Goal: Task Accomplishment & Management: Manage account settings

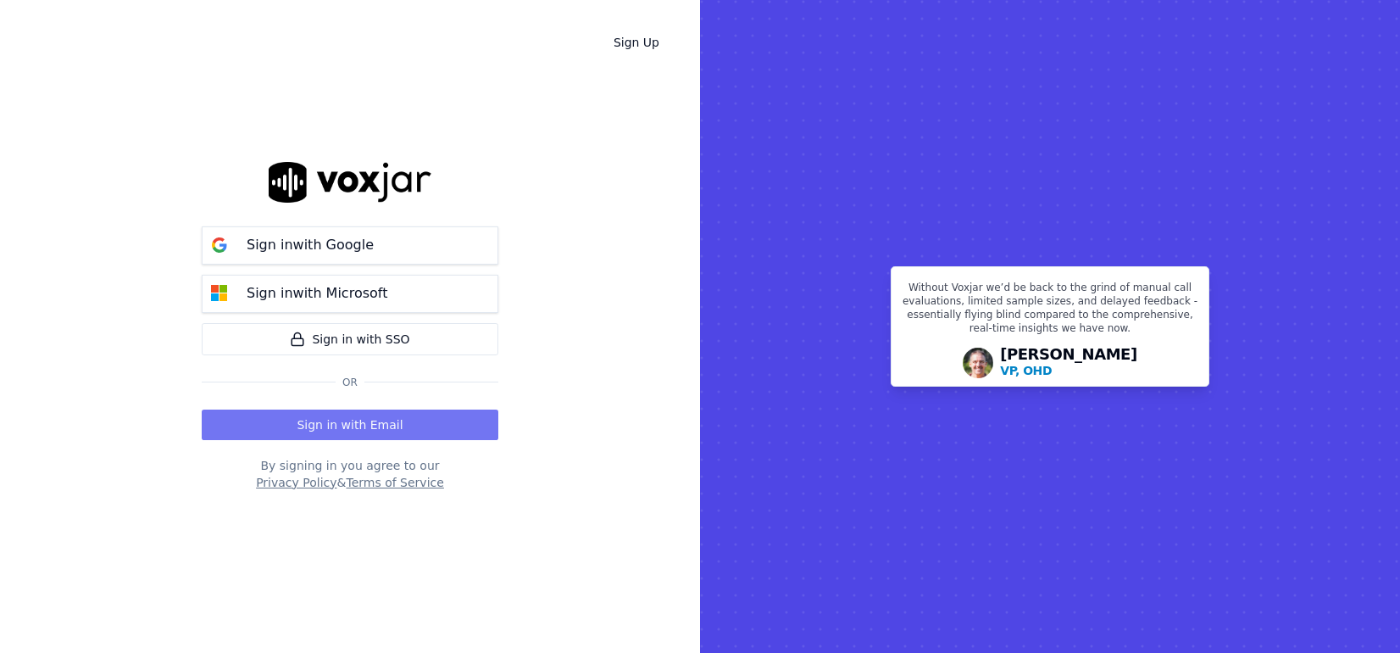
click at [377, 421] on button "Sign in with Email" at bounding box center [350, 424] width 297 height 31
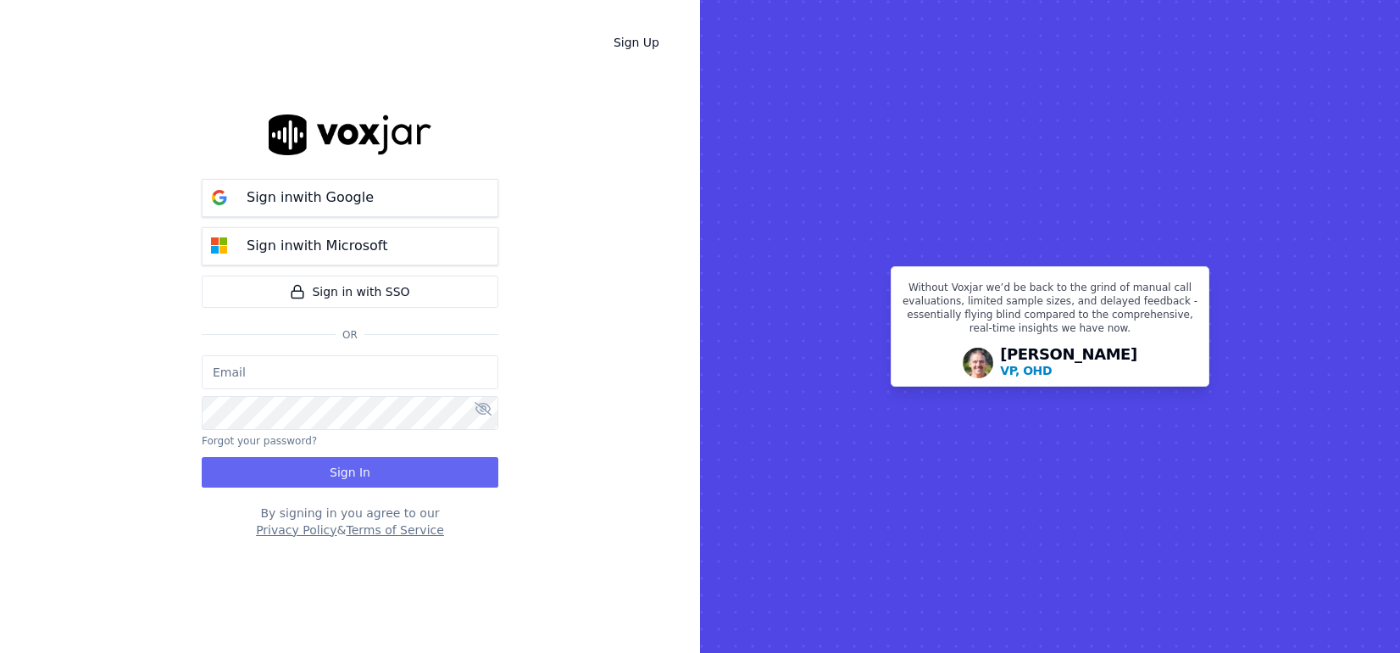
click at [288, 374] on input "email" at bounding box center [350, 372] width 297 height 34
click at [288, 373] on input "email" at bounding box center [350, 372] width 297 height 34
click at [350, 204] on p "Sign in with Google" at bounding box center [310, 197] width 127 height 20
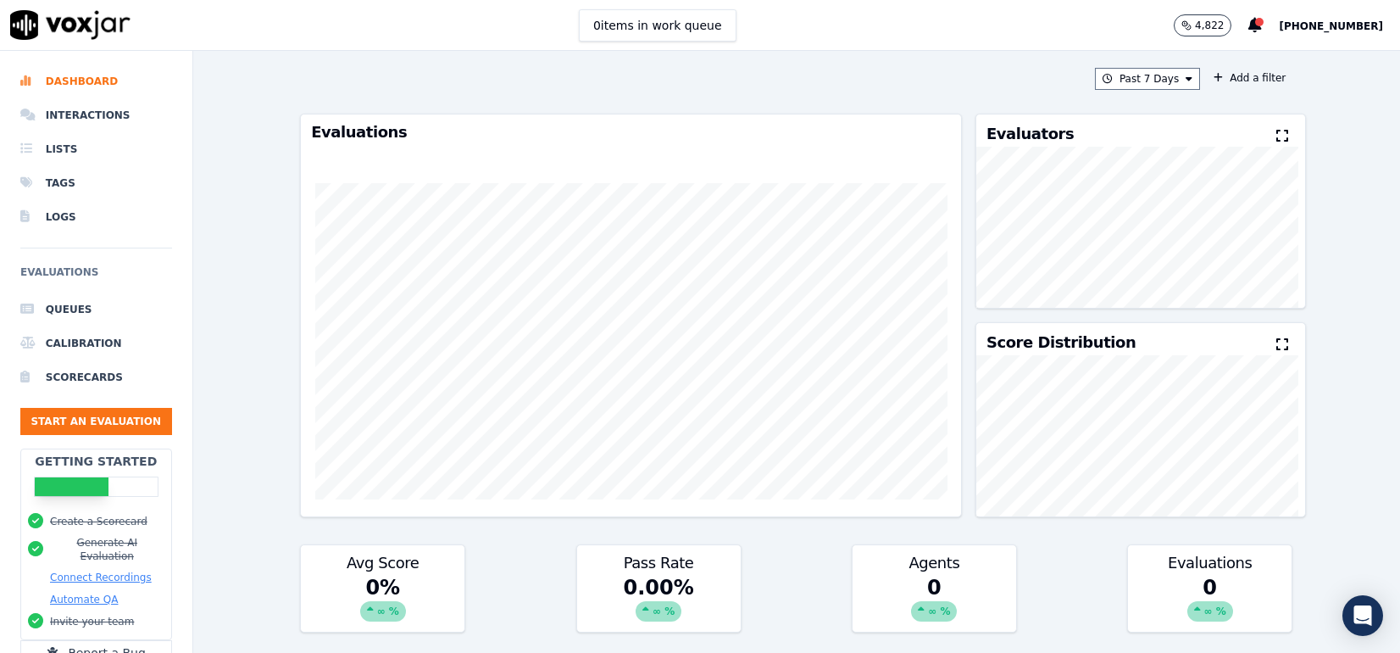
click at [1323, 26] on span "[PHONE_NUMBER]" at bounding box center [1331, 26] width 104 height 12
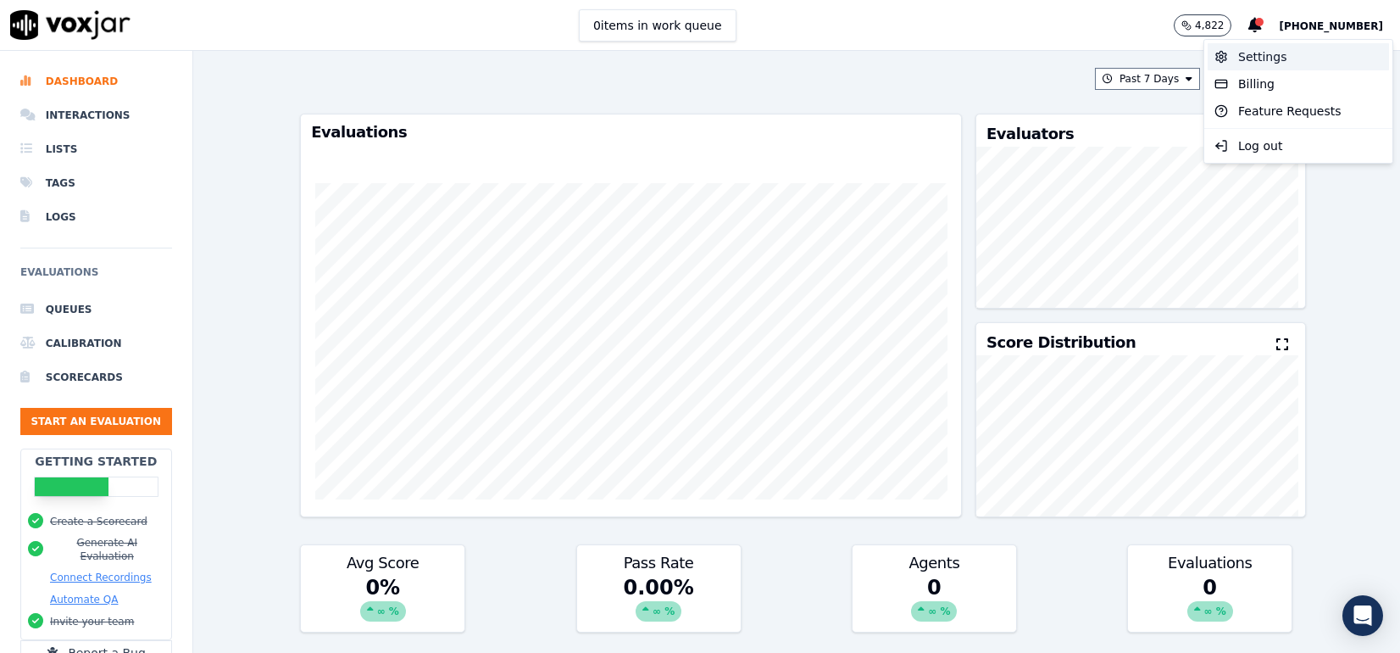
click at [1264, 62] on div "Settings" at bounding box center [1298, 56] width 181 height 27
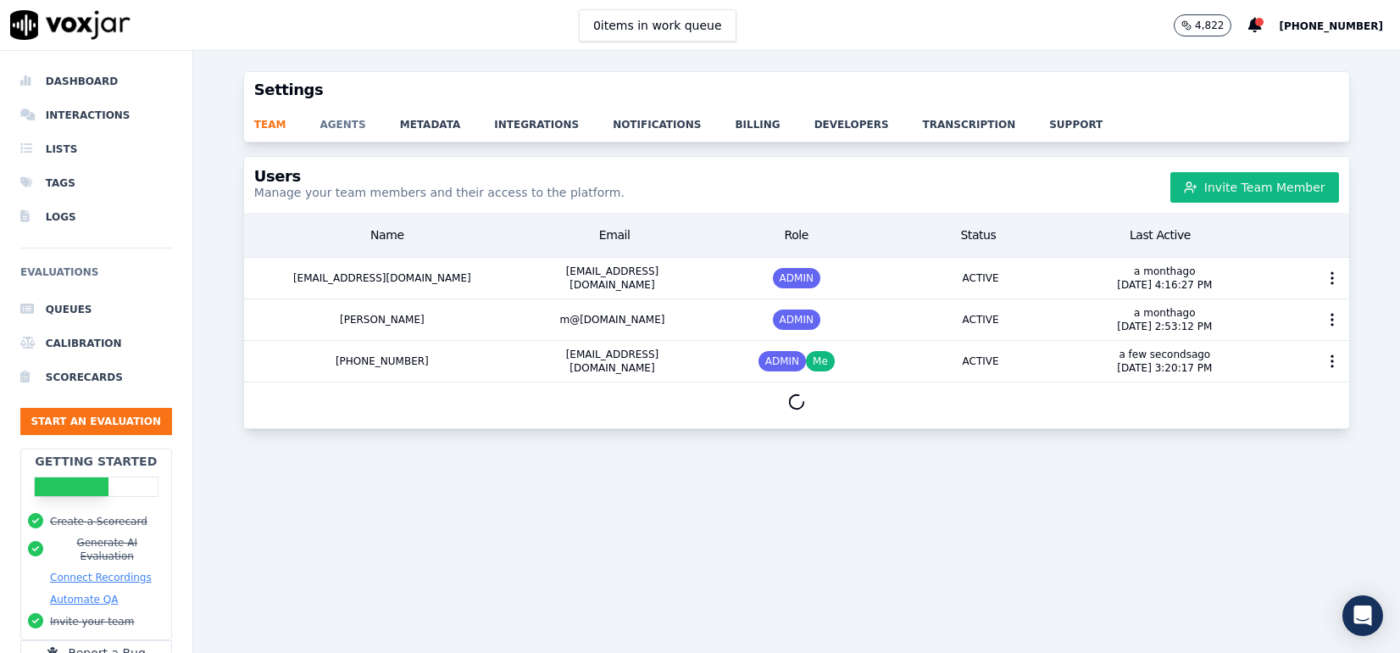
click at [330, 123] on link "agents" at bounding box center [360, 120] width 80 height 24
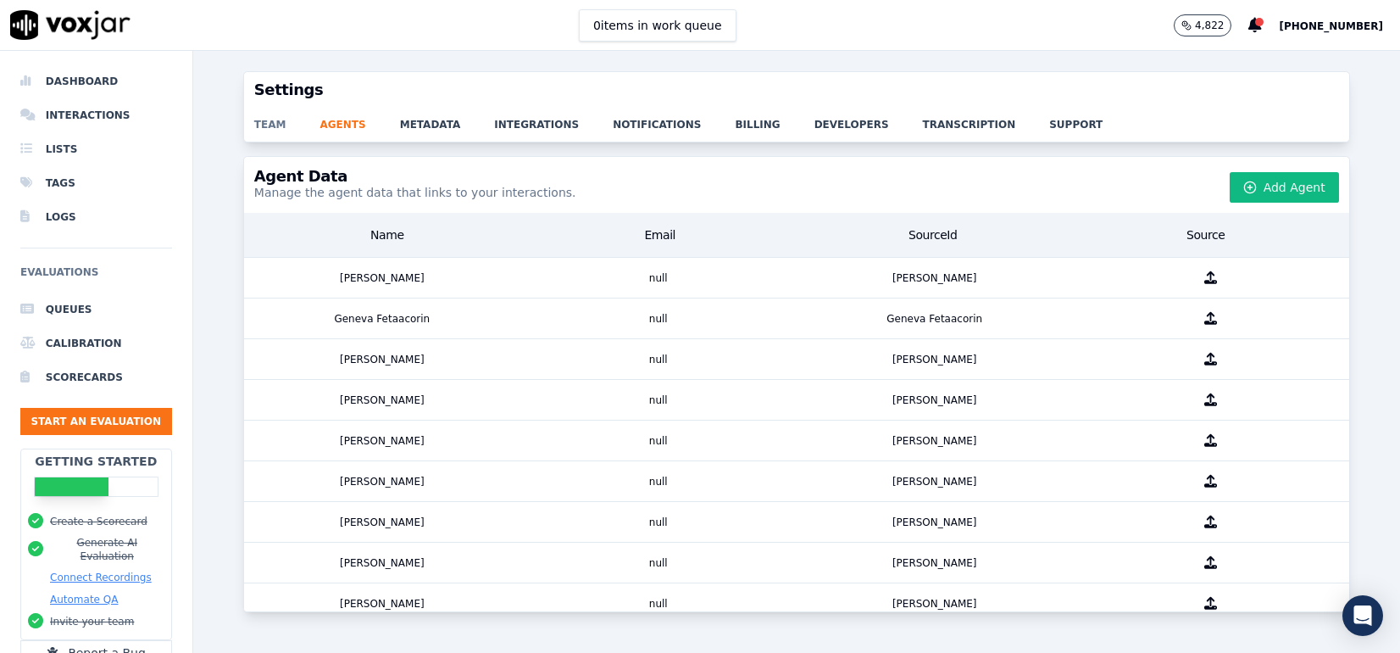
click at [254, 129] on link "team" at bounding box center [287, 120] width 66 height 24
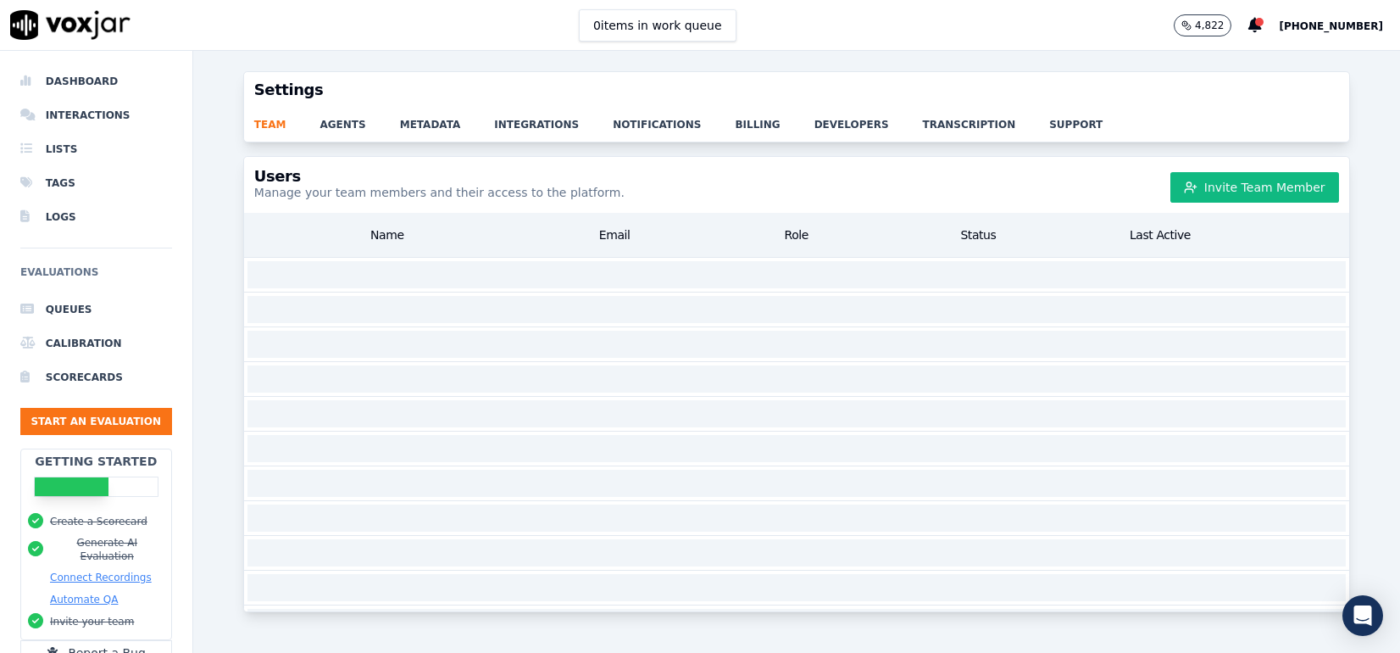
click at [559, 191] on p "Manage your team members and their access to the platform." at bounding box center [439, 192] width 370 height 17
click at [585, 289] on div at bounding box center [796, 275] width 1105 height 35
click at [1231, 189] on button "Invite Team Member" at bounding box center [1254, 187] width 169 height 31
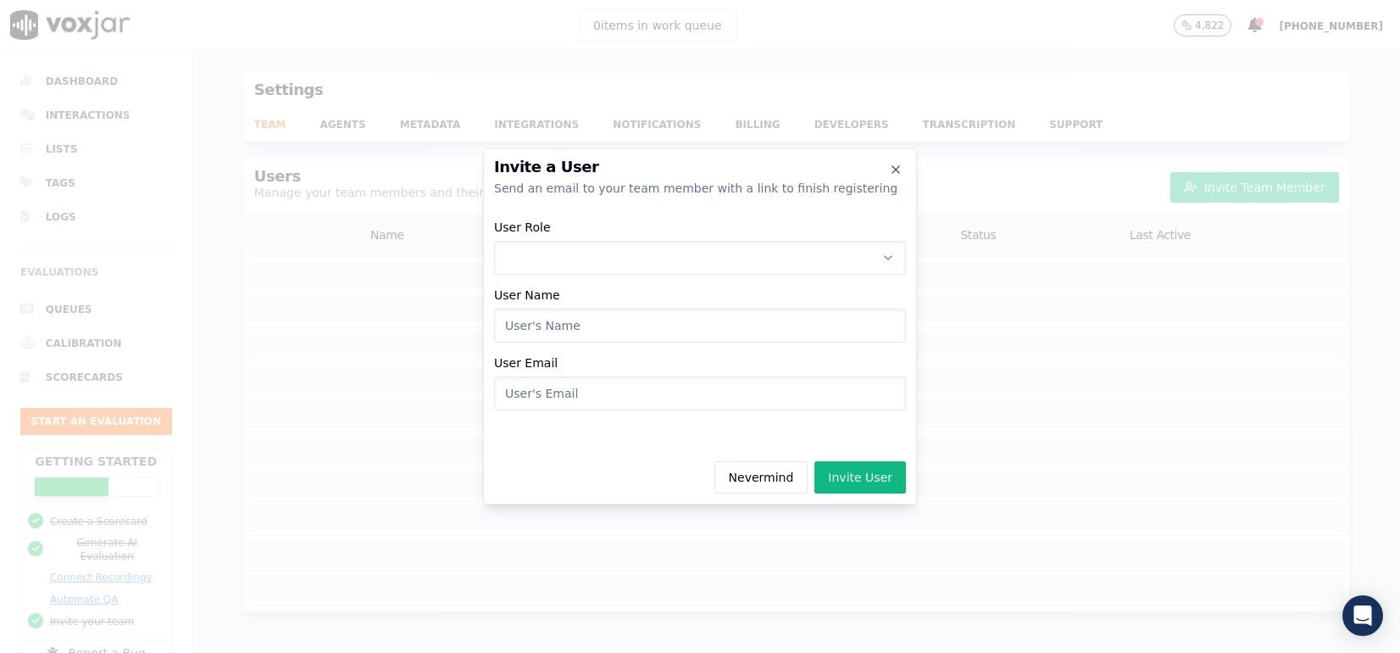
click at [630, 250] on button "User Role" at bounding box center [700, 258] width 412 height 34
click at [561, 298] on div "ADMIN" at bounding box center [700, 302] width 390 height 27
click at [551, 342] on input "User Name" at bounding box center [700, 325] width 412 height 34
click at [896, 167] on icon "button" at bounding box center [896, 170] width 14 height 14
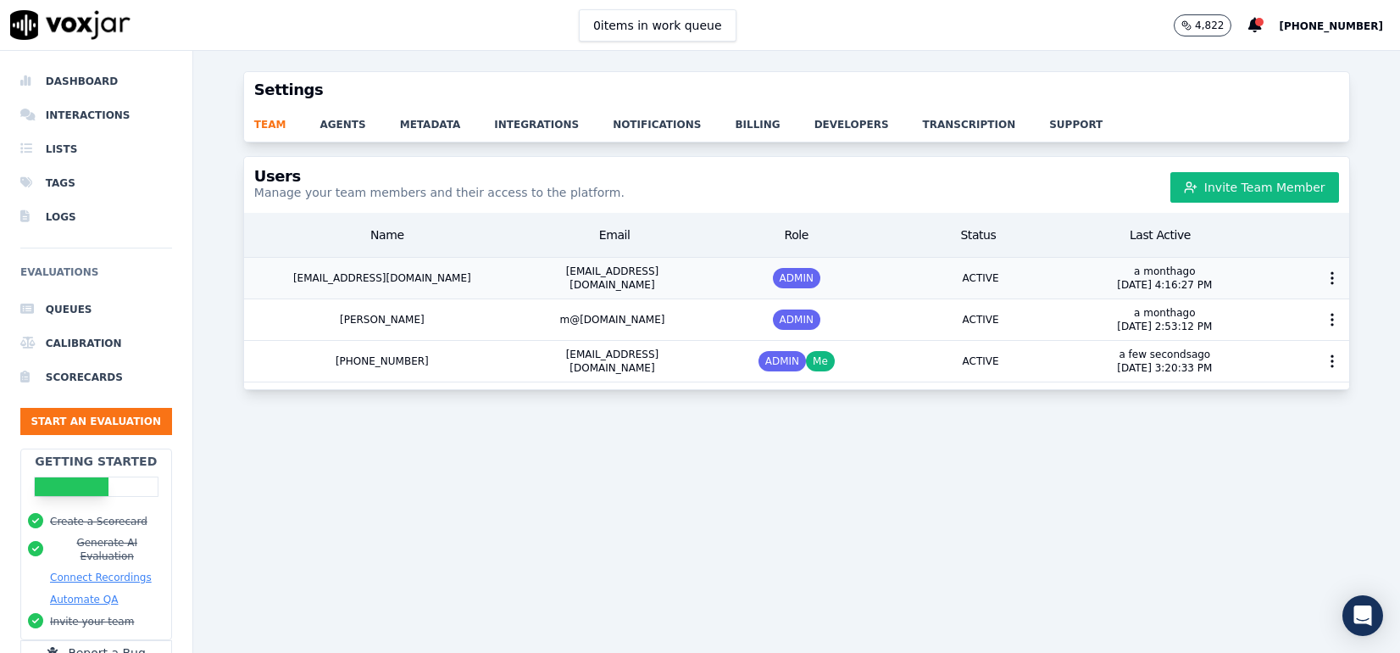
click at [736, 275] on div "ADMIN" at bounding box center [796, 278] width 184 height 41
click at [782, 281] on span "ADMIN" at bounding box center [796, 278] width 47 height 20
click at [1331, 277] on circle "button" at bounding box center [1332, 278] width 2 height 2
click at [1285, 384] on div "Edit User" at bounding box center [1298, 397] width 118 height 27
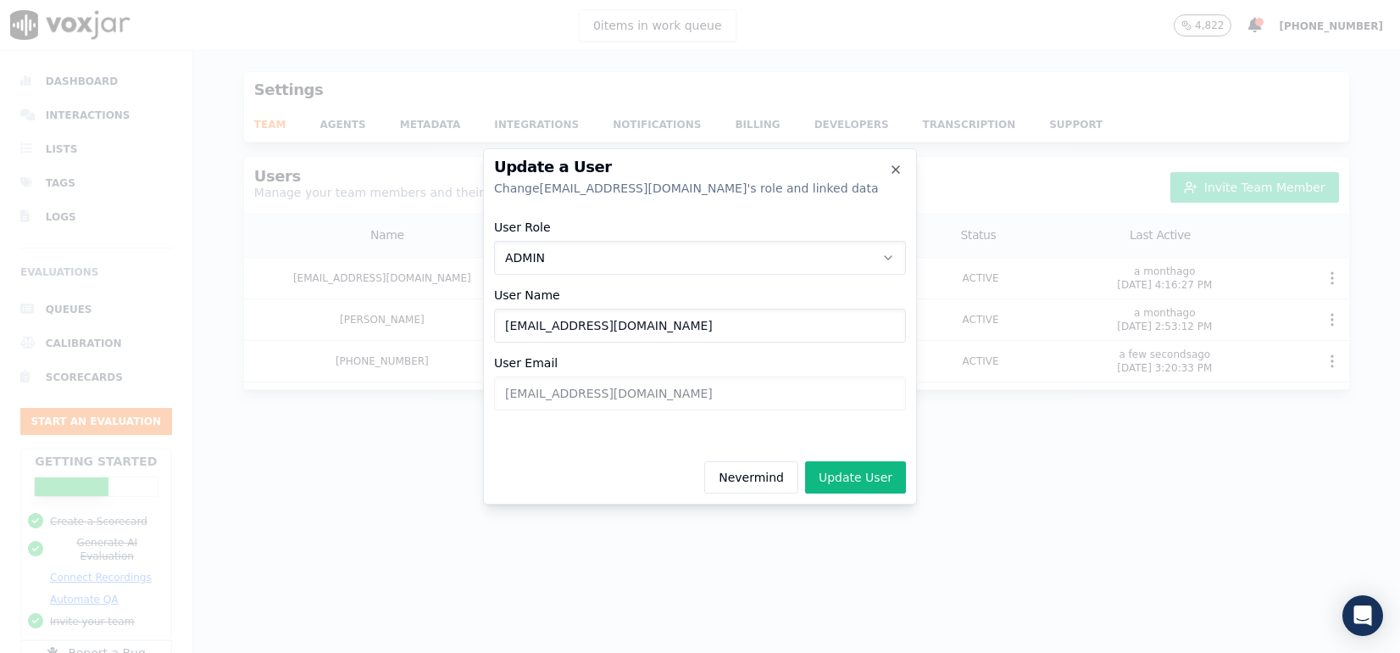
click at [886, 259] on icon "button" at bounding box center [888, 258] width 14 height 14
click at [569, 326] on div "EVALUATOR" at bounding box center [700, 329] width 390 height 27
click at [856, 480] on button "Update User" at bounding box center [855, 477] width 101 height 32
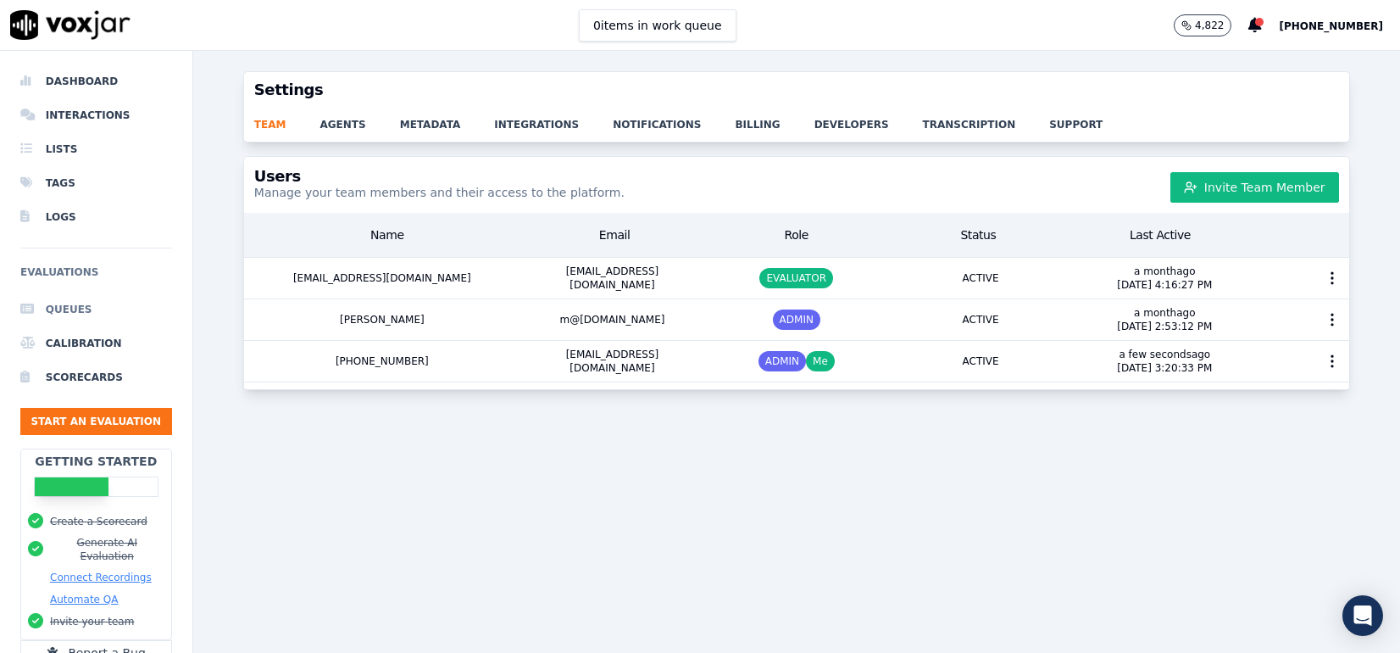
click at [69, 308] on li "Queues" at bounding box center [96, 309] width 152 height 34
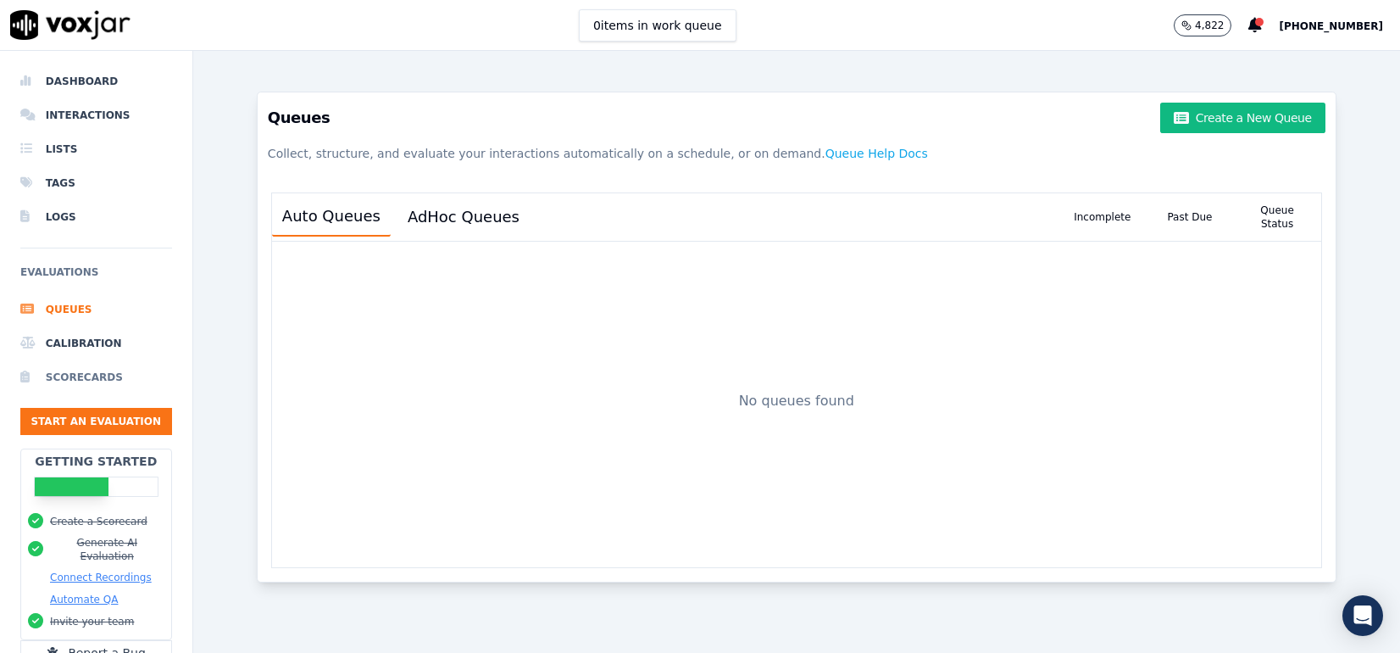
click at [78, 377] on li "Scorecards" at bounding box center [96, 377] width 152 height 34
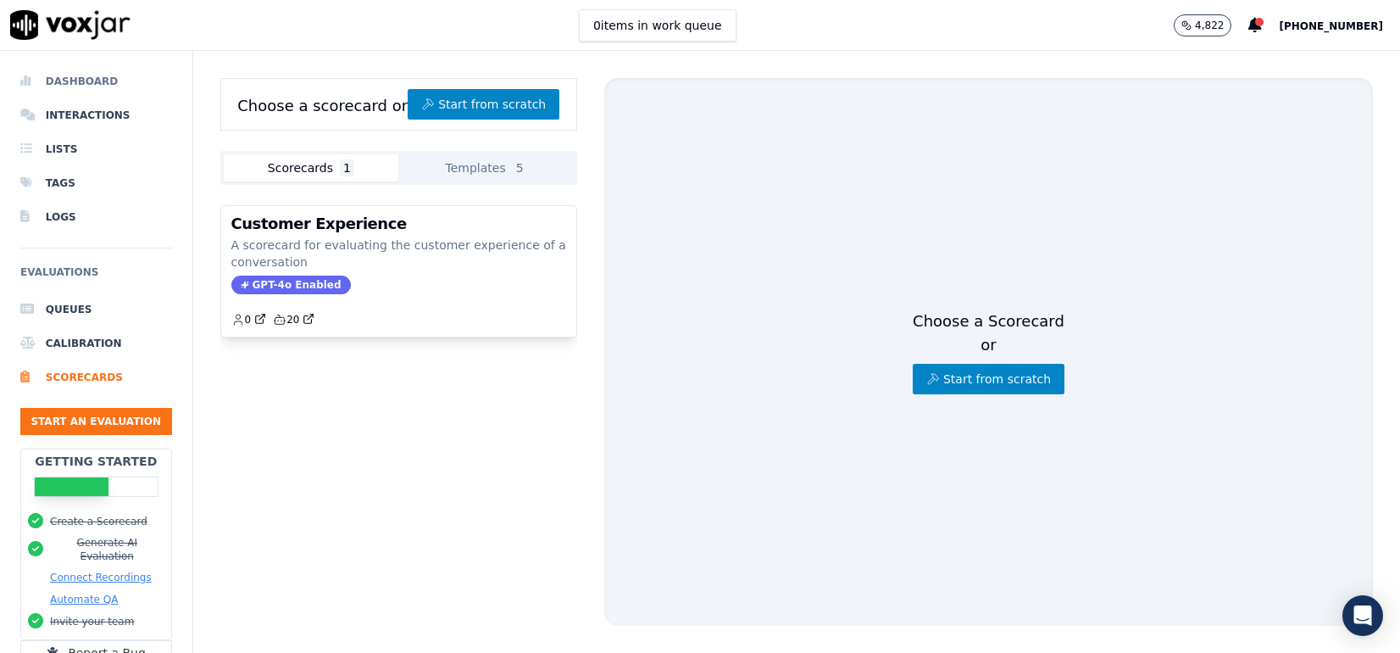
click at [90, 80] on li "Dashboard" at bounding box center [96, 81] width 152 height 34
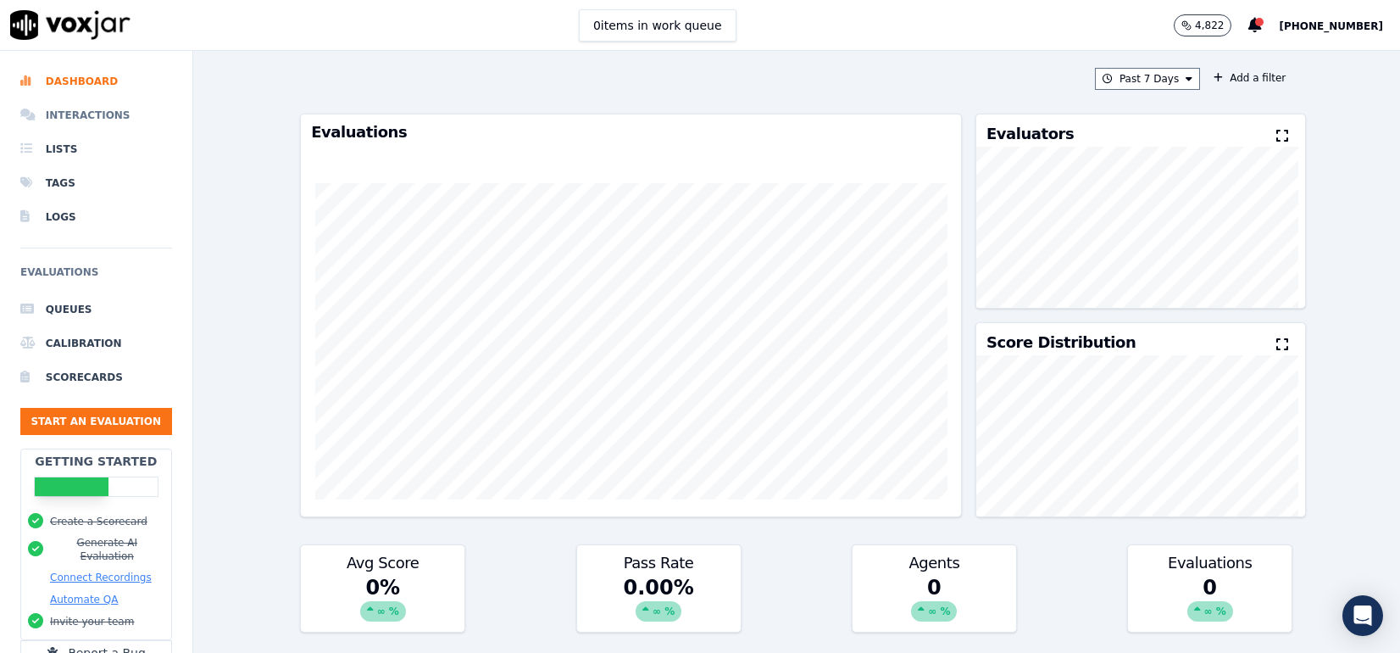
click at [85, 111] on li "Interactions" at bounding box center [96, 115] width 152 height 34
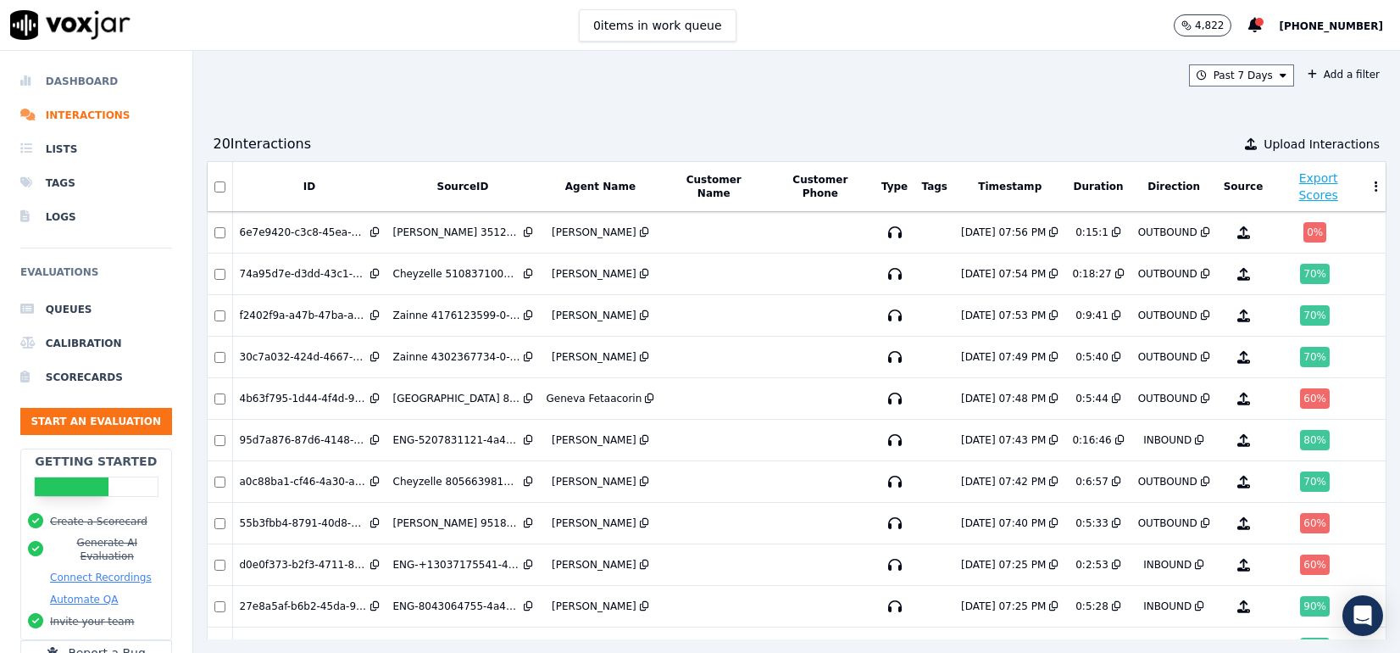
click at [78, 82] on li "Dashboard" at bounding box center [96, 81] width 152 height 34
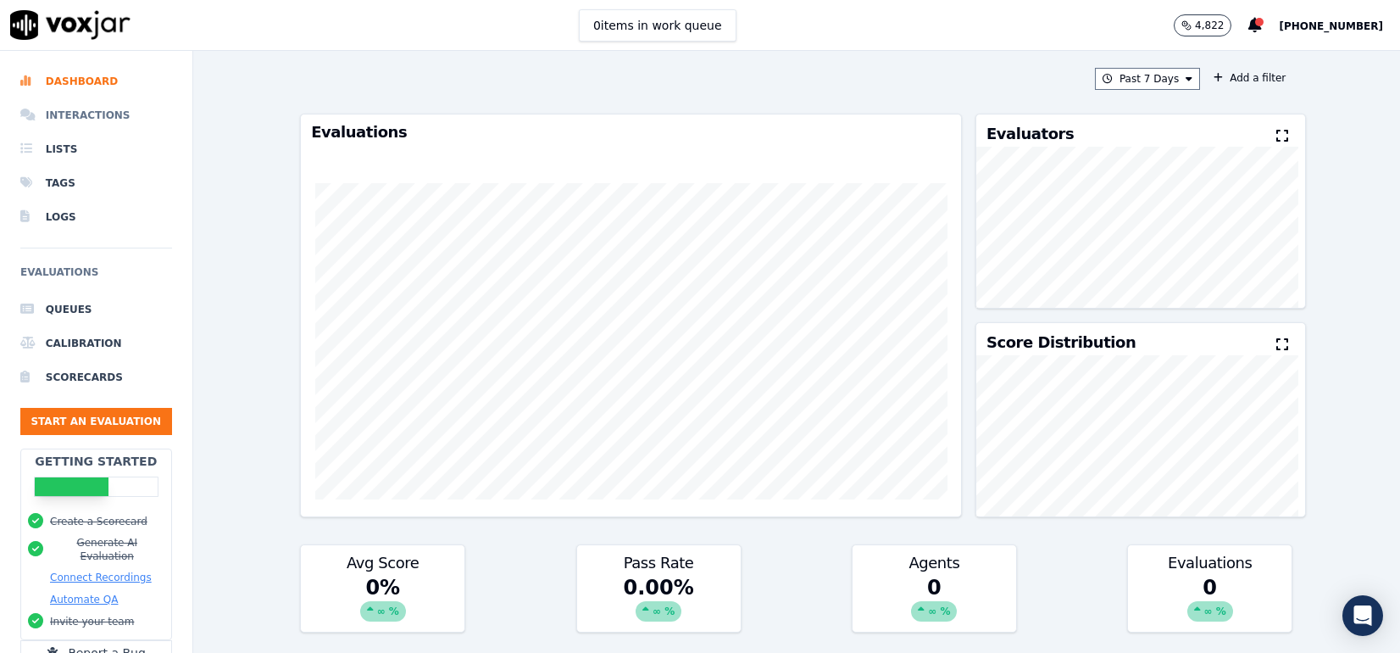
click at [79, 114] on li "Interactions" at bounding box center [96, 115] width 152 height 34
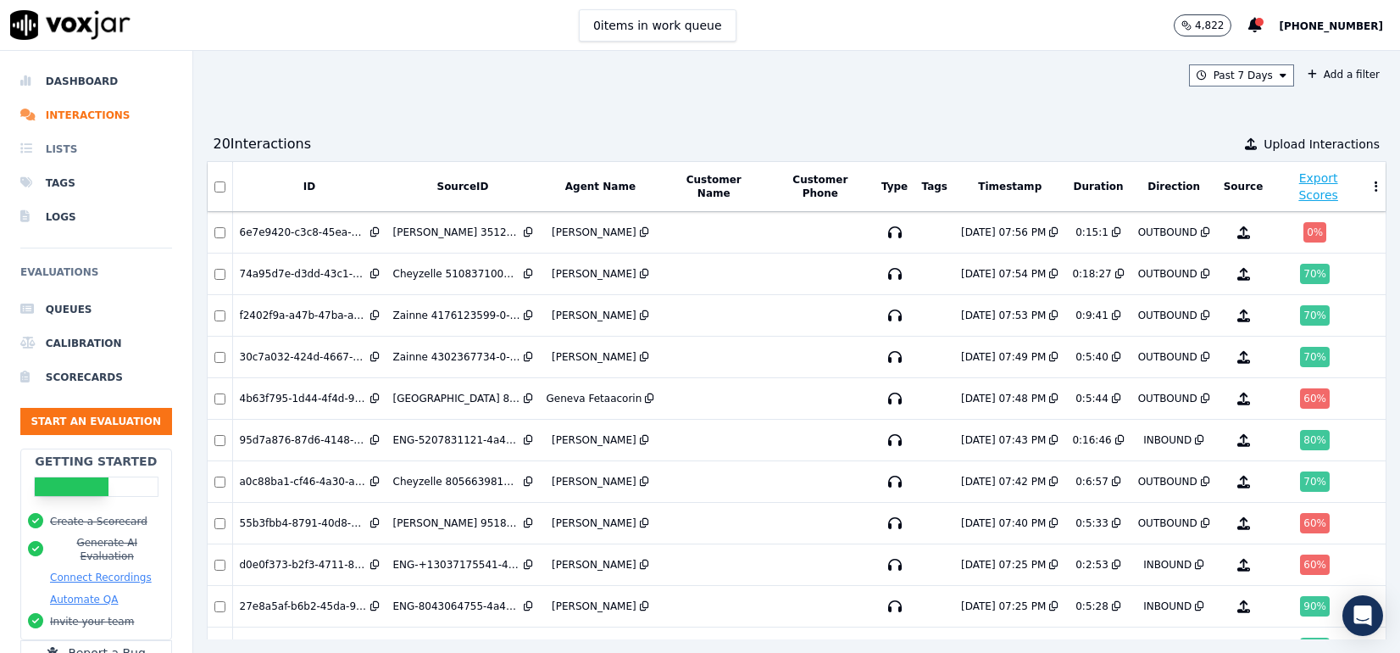
click at [62, 147] on li "Lists" at bounding box center [96, 149] width 152 height 34
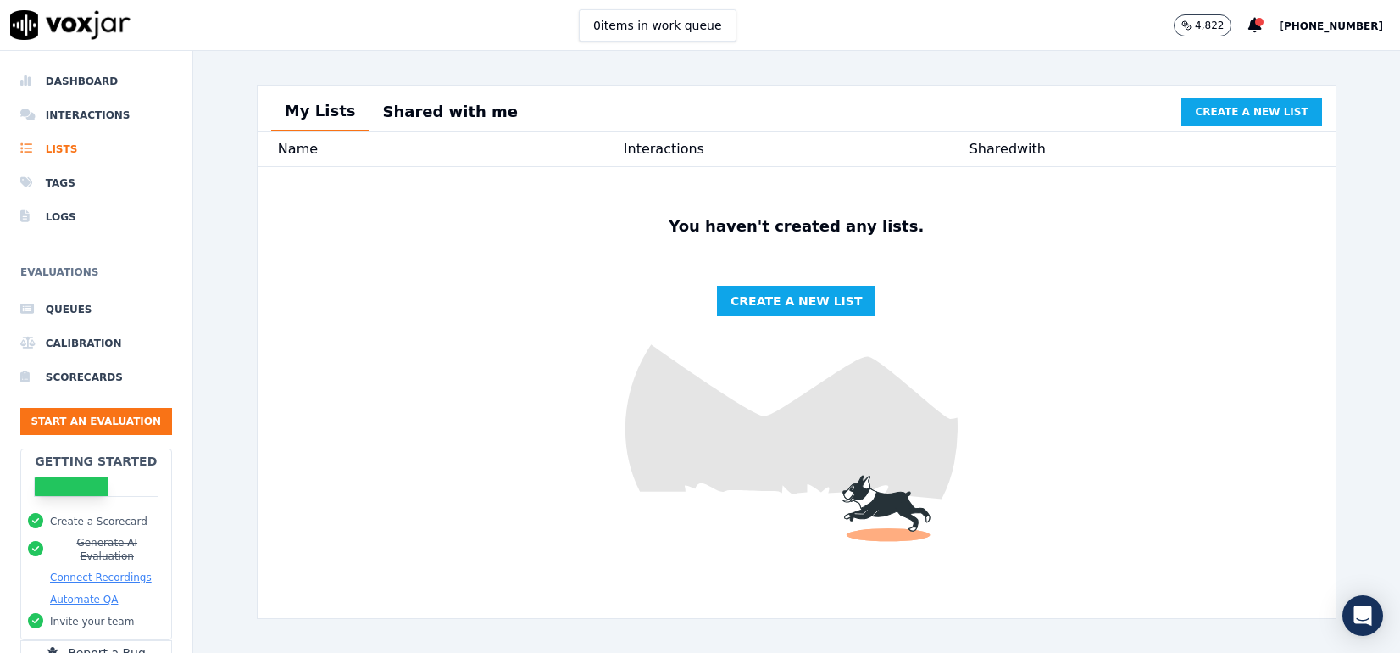
click at [423, 119] on button "Shared with me" at bounding box center [450, 111] width 163 height 37
click at [306, 108] on button "My Lists" at bounding box center [320, 111] width 98 height 37
click at [320, 193] on img at bounding box center [797, 392] width 1078 height 451
click at [1225, 112] on span "Create a new list" at bounding box center [1251, 112] width 113 height 14
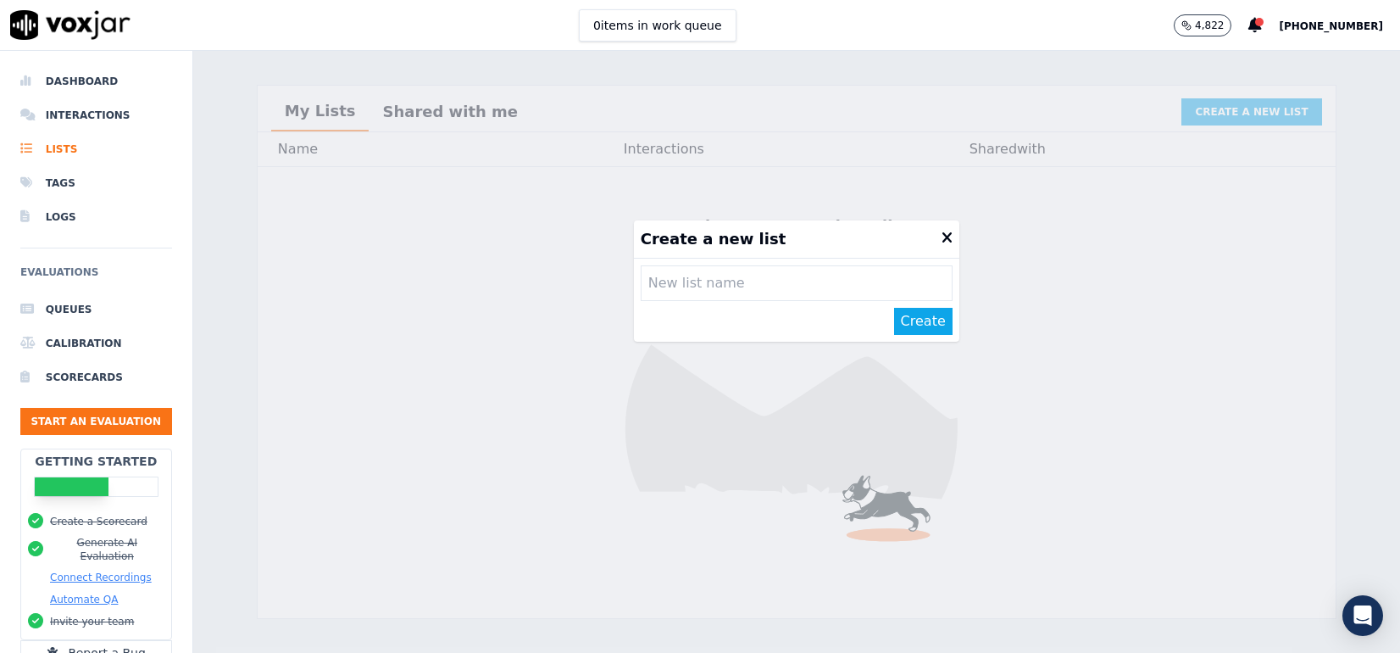
click at [669, 287] on input "text" at bounding box center [797, 283] width 312 height 36
type input "1st Calls"
click at [908, 329] on button "Create" at bounding box center [923, 321] width 58 height 27
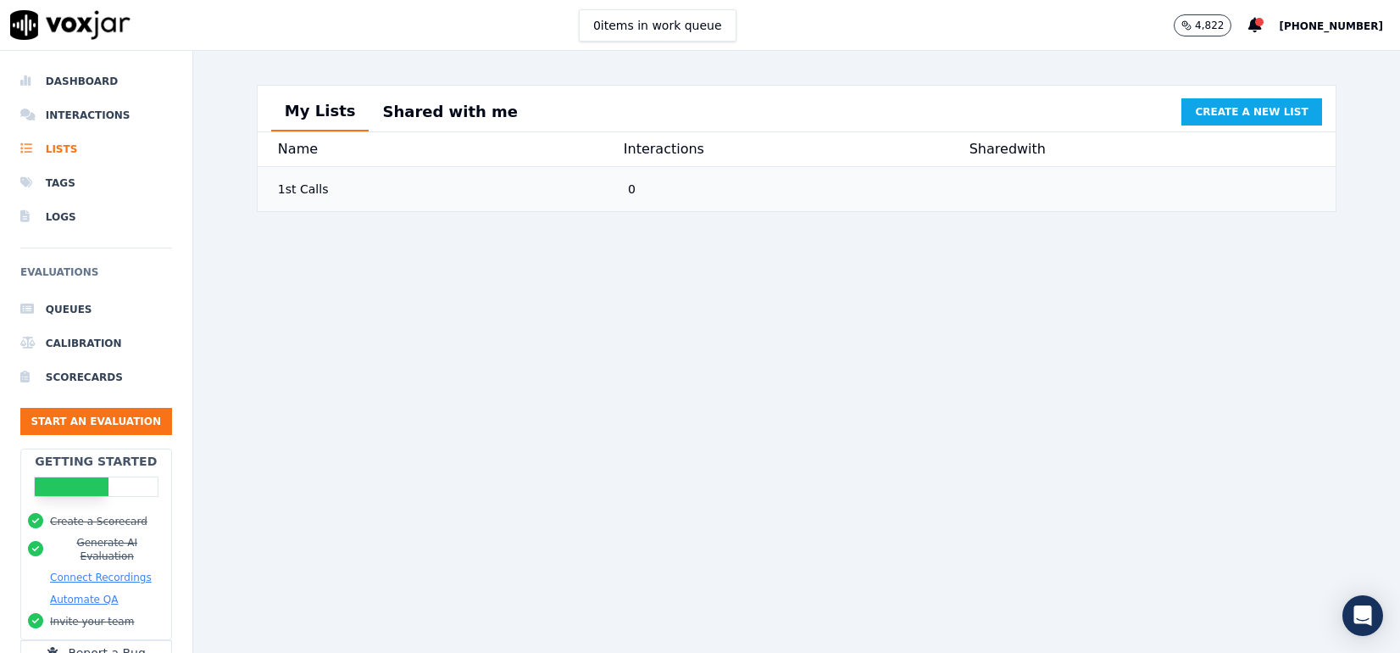
click at [309, 203] on div "1st Calls" at bounding box center [446, 189] width 350 height 31
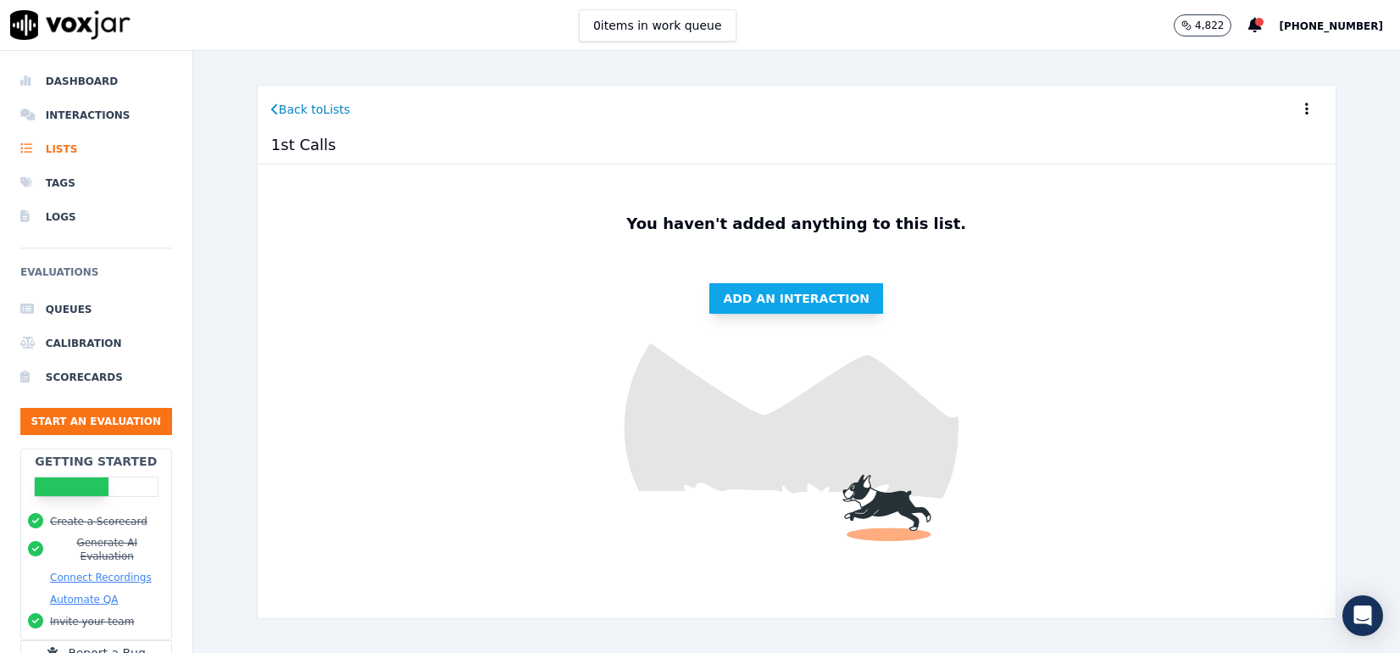
click at [764, 301] on span "Add an interaction" at bounding box center [796, 298] width 147 height 17
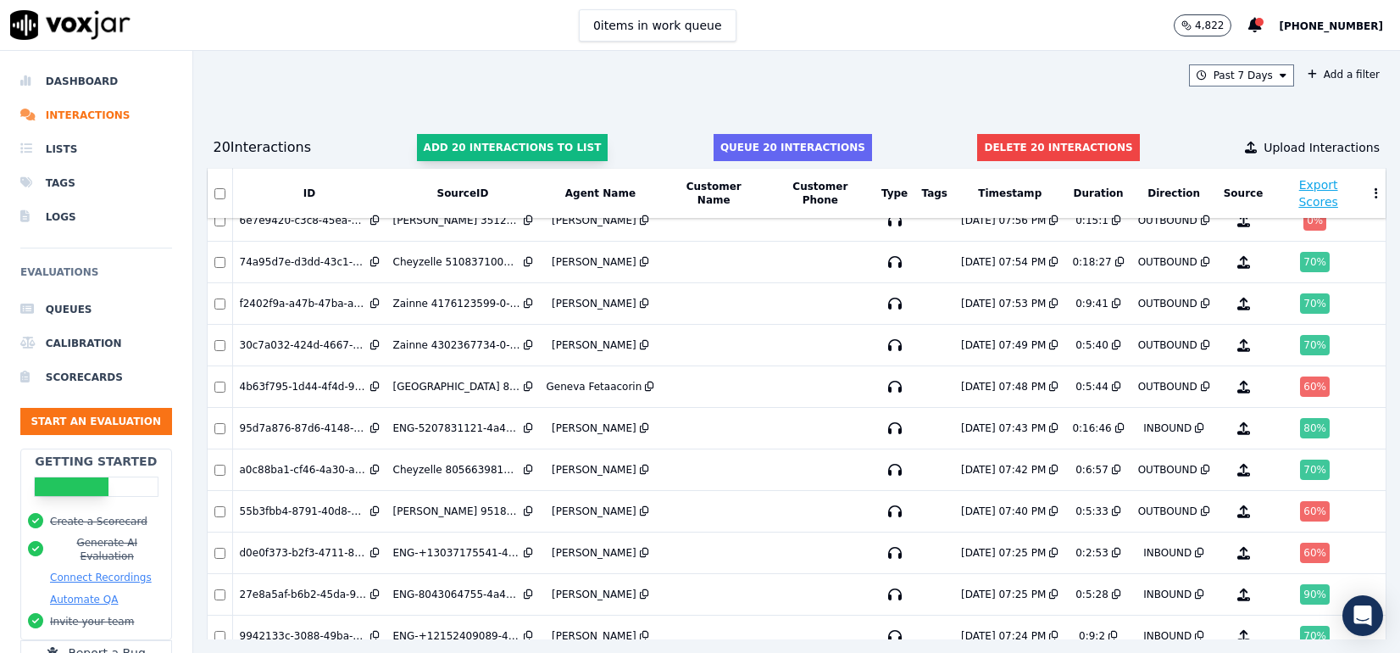
scroll to position [23, 0]
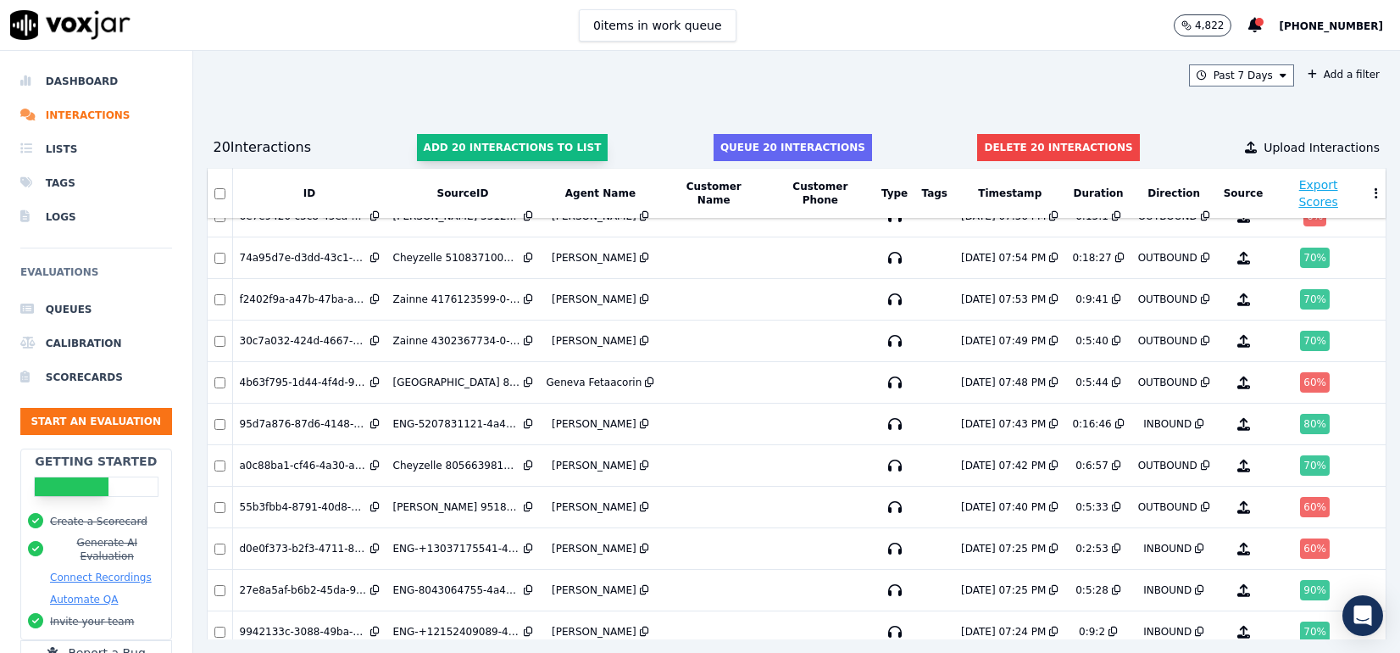
click at [550, 147] on button "Add 20 interactions to list" at bounding box center [513, 147] width 192 height 27
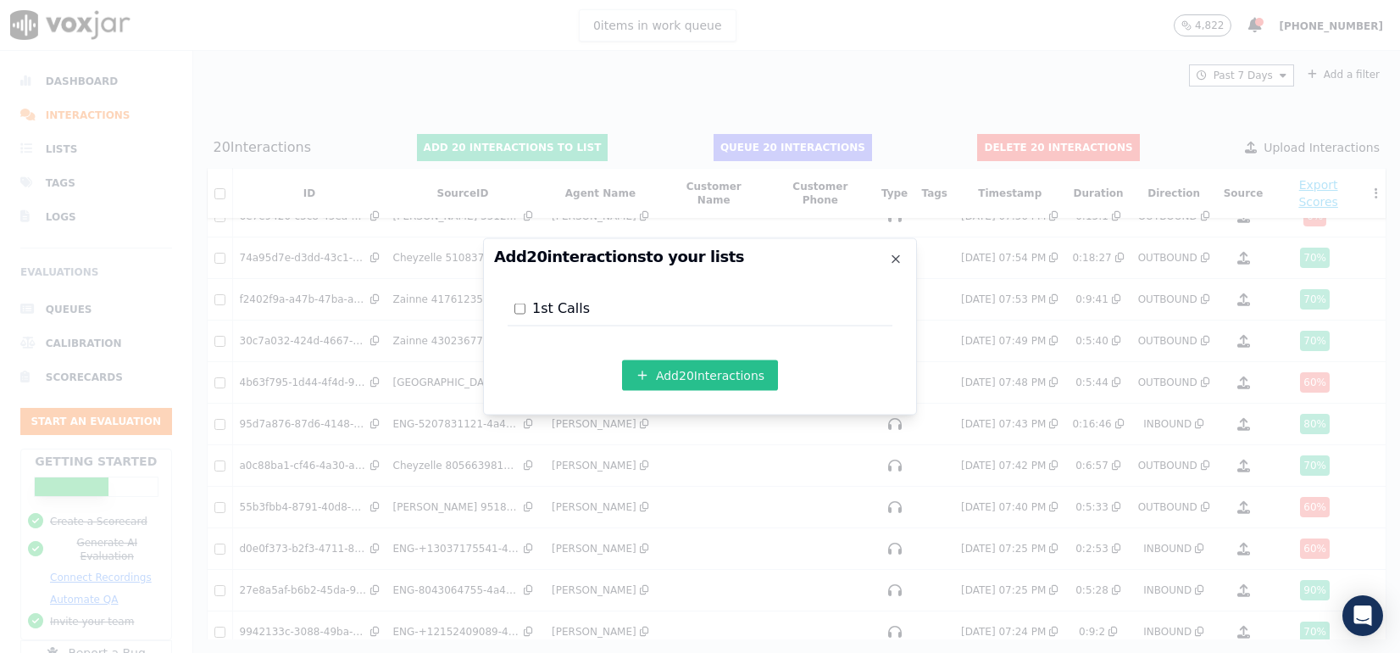
click at [714, 378] on button "Add 20 Interaction s" at bounding box center [700, 375] width 156 height 31
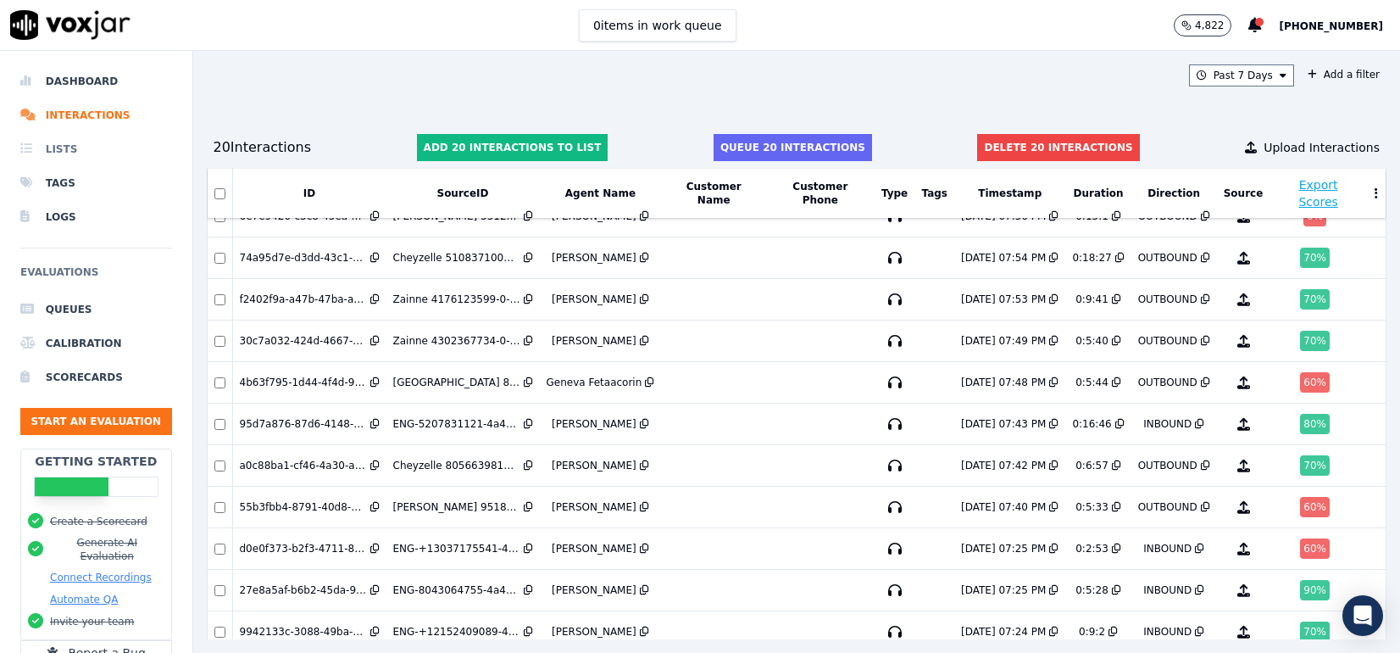
click at [68, 147] on li "Lists" at bounding box center [96, 149] width 152 height 34
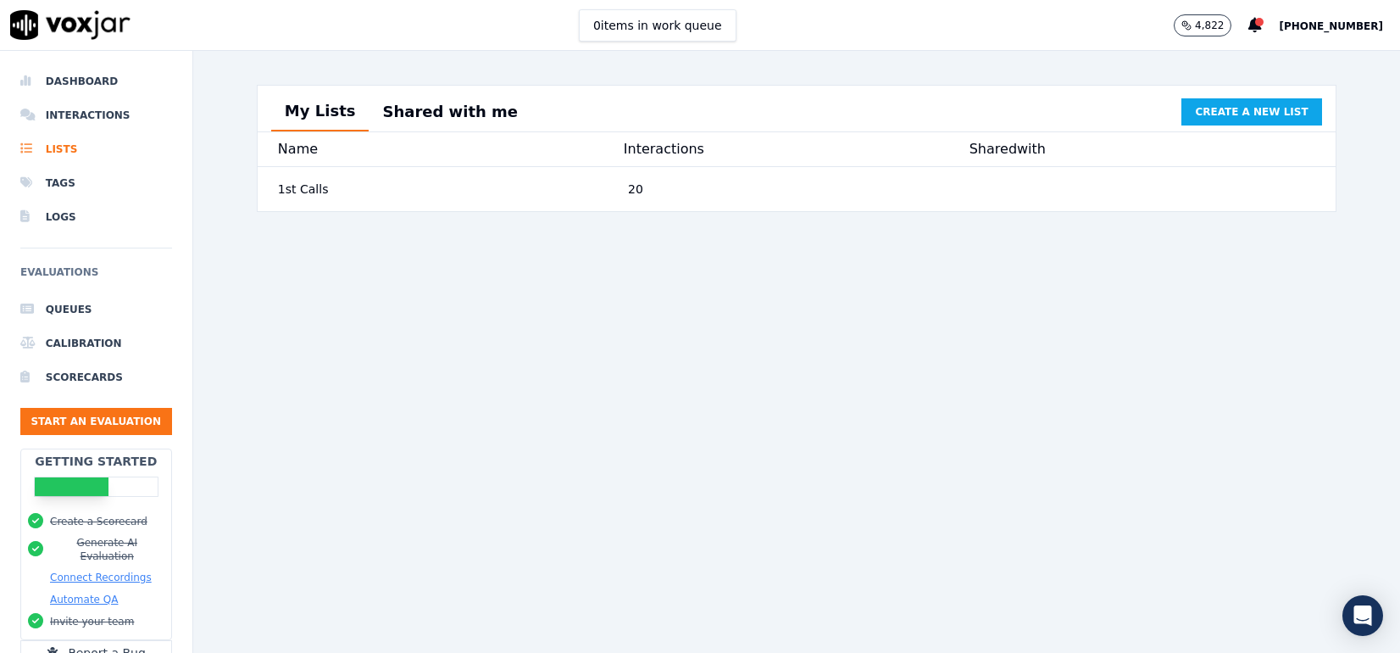
click at [436, 114] on button "Shared with me" at bounding box center [450, 111] width 163 height 37
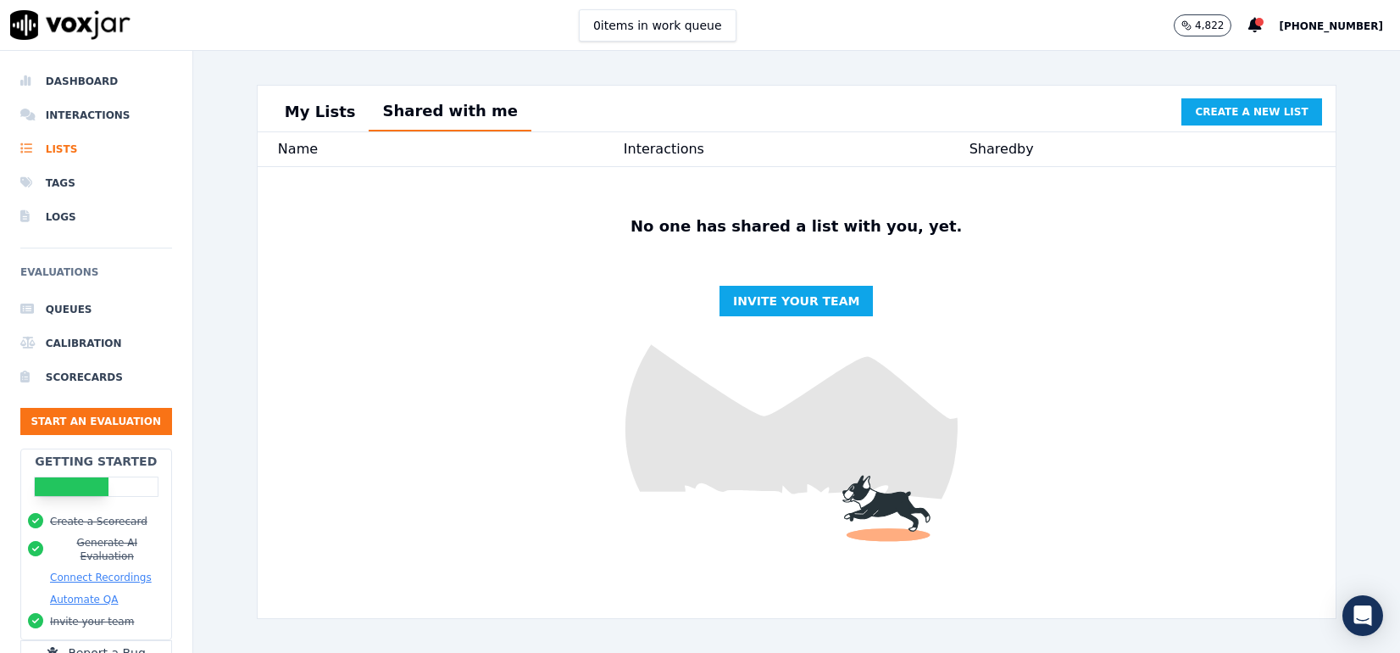
click at [332, 110] on button "My Lists" at bounding box center [320, 111] width 98 height 37
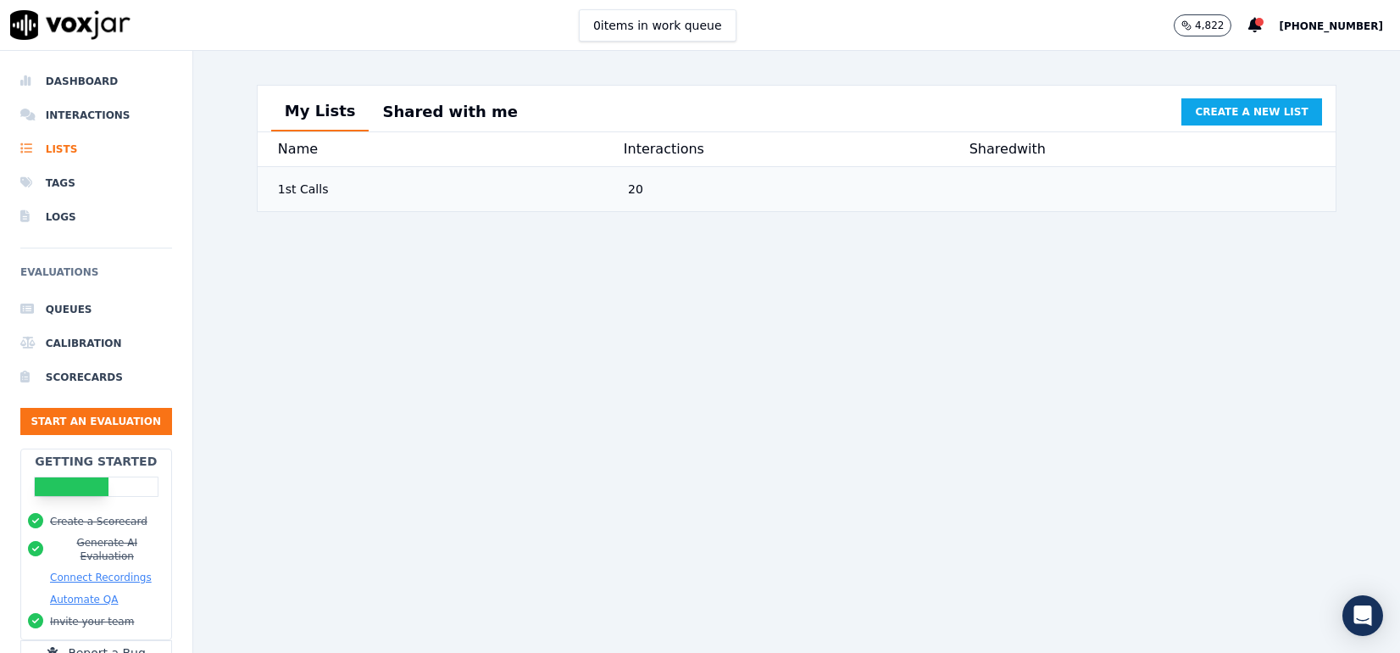
click at [325, 204] on div "1st Calls" at bounding box center [446, 189] width 350 height 31
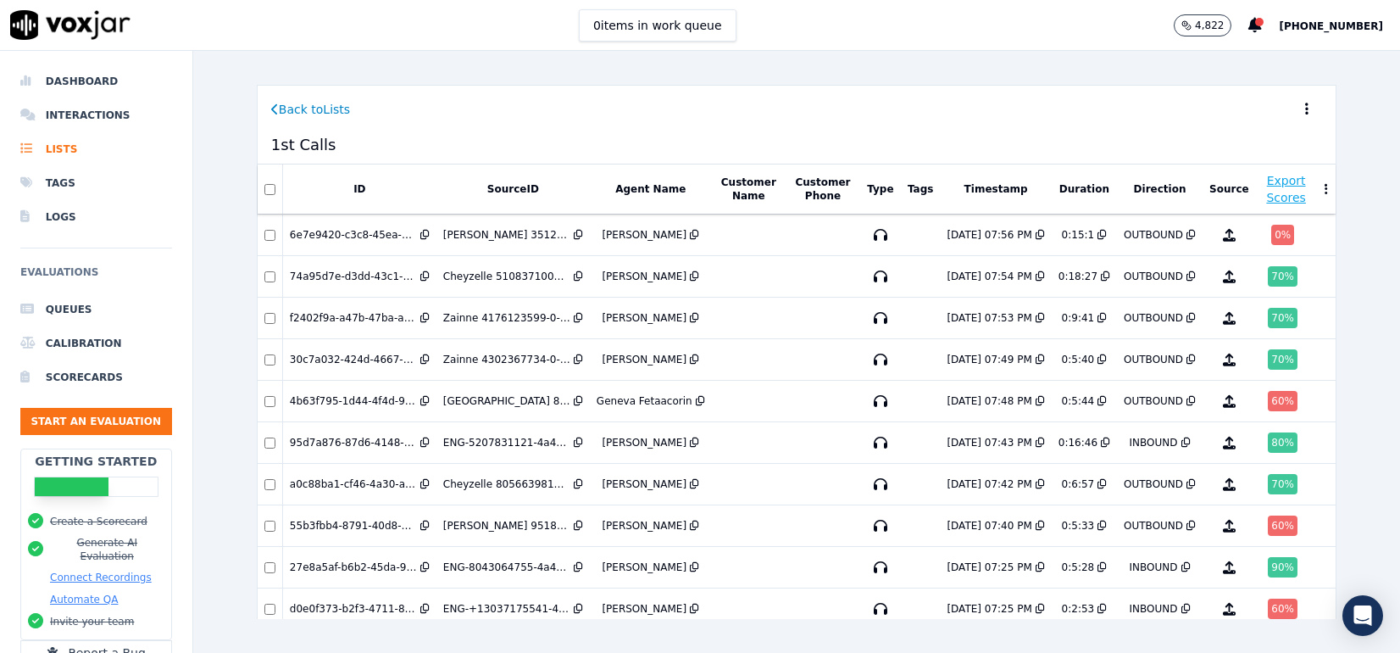
click at [1305, 104] on icon at bounding box center [1306, 109] width 3 height 14
click at [1268, 128] on button "Share" at bounding box center [1285, 133] width 69 height 27
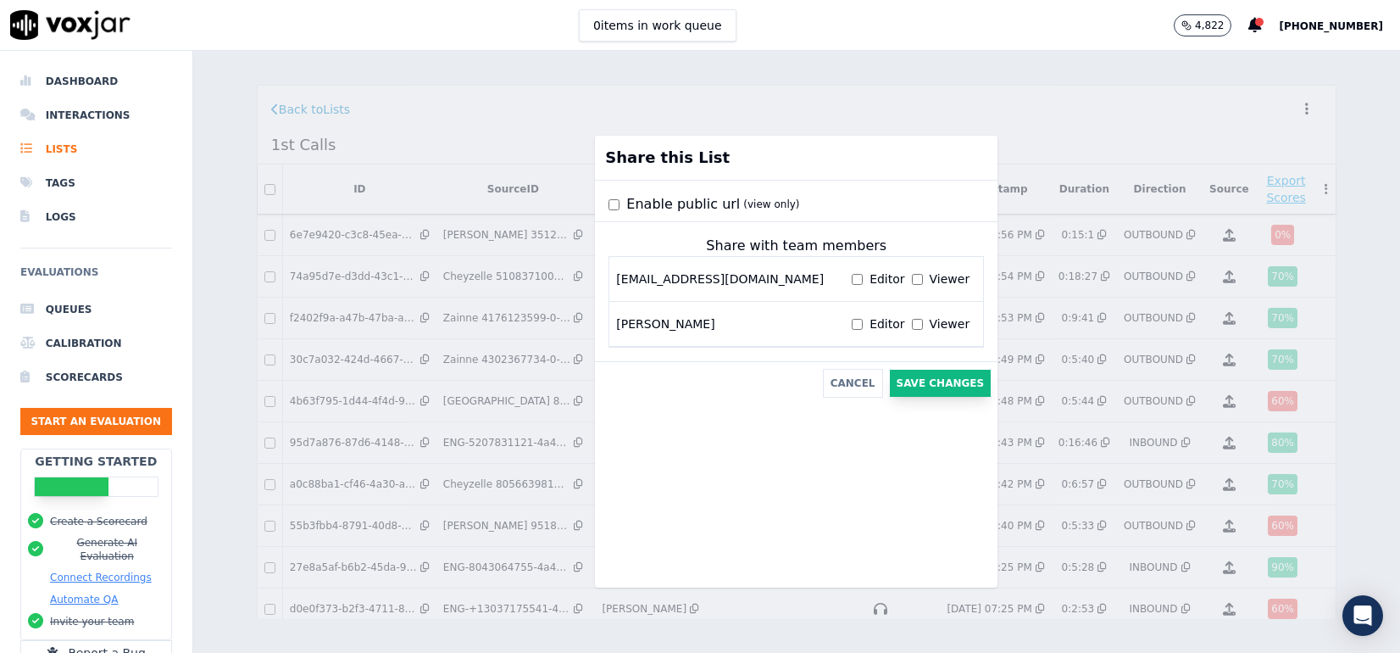
click at [923, 378] on button "Save Changes" at bounding box center [941, 383] width 102 height 27
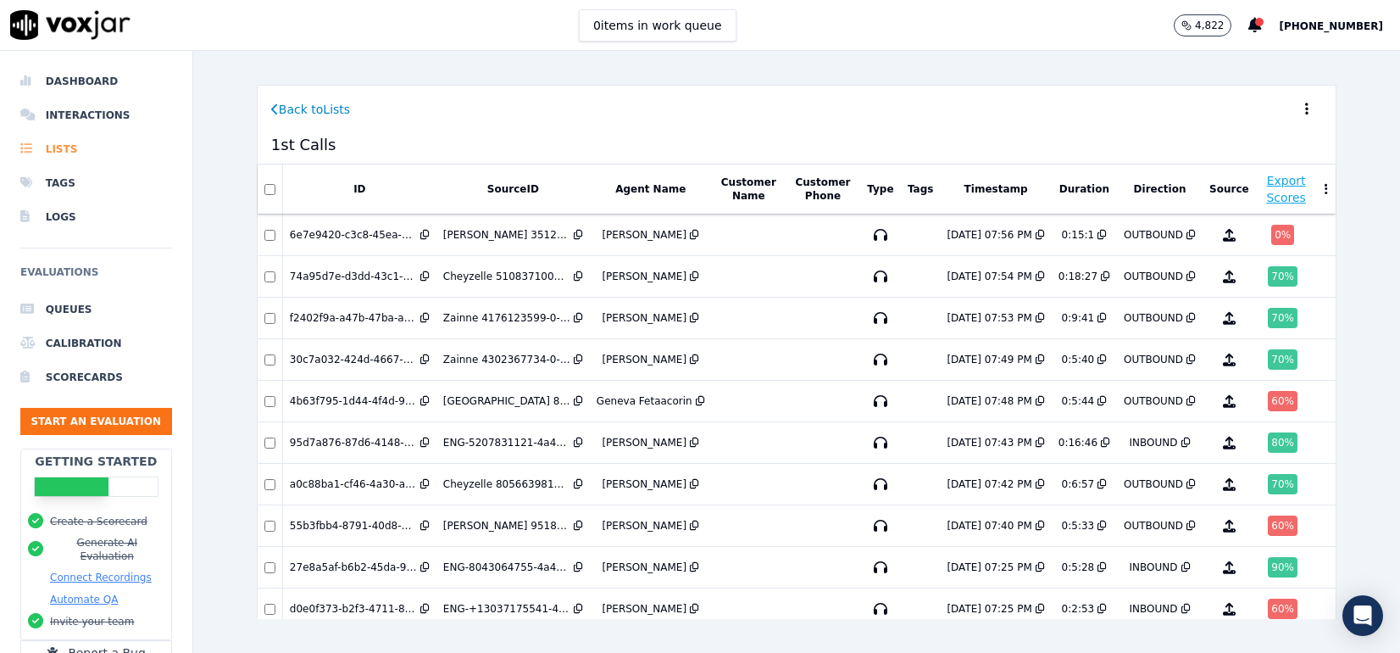
click at [59, 148] on li "Lists" at bounding box center [96, 149] width 152 height 34
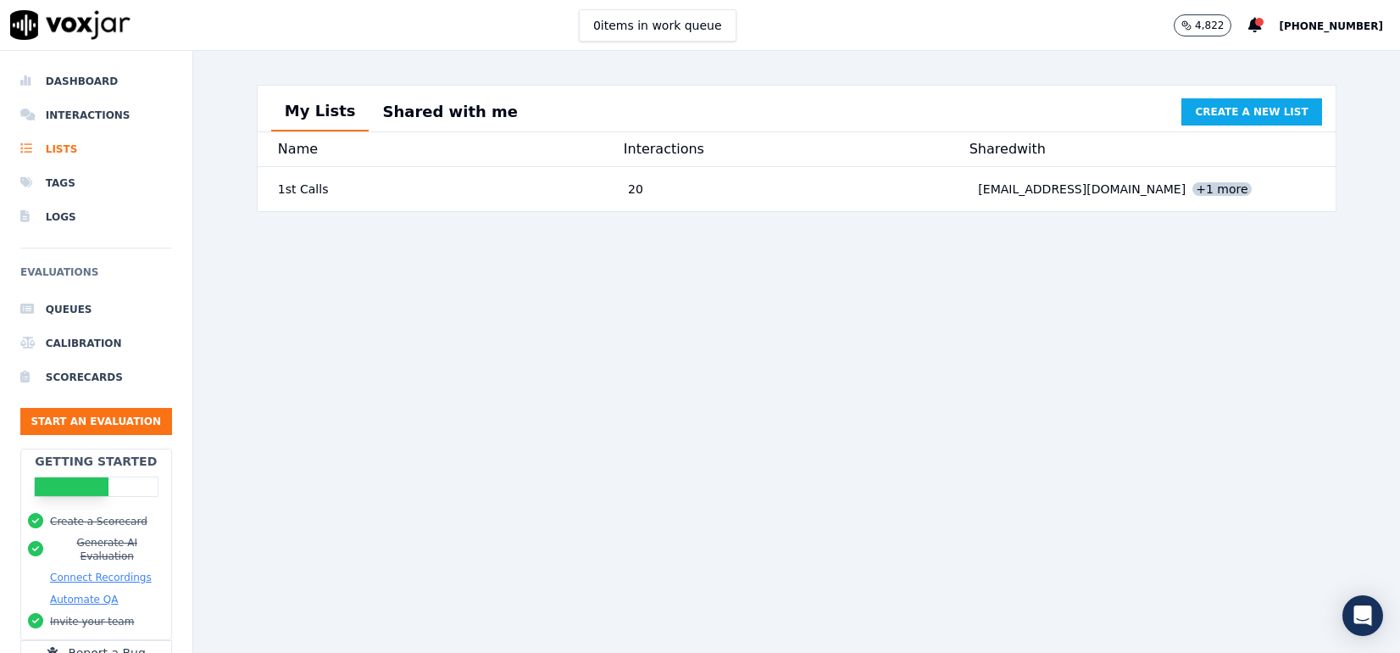
click at [436, 114] on button "Shared with me" at bounding box center [450, 111] width 163 height 37
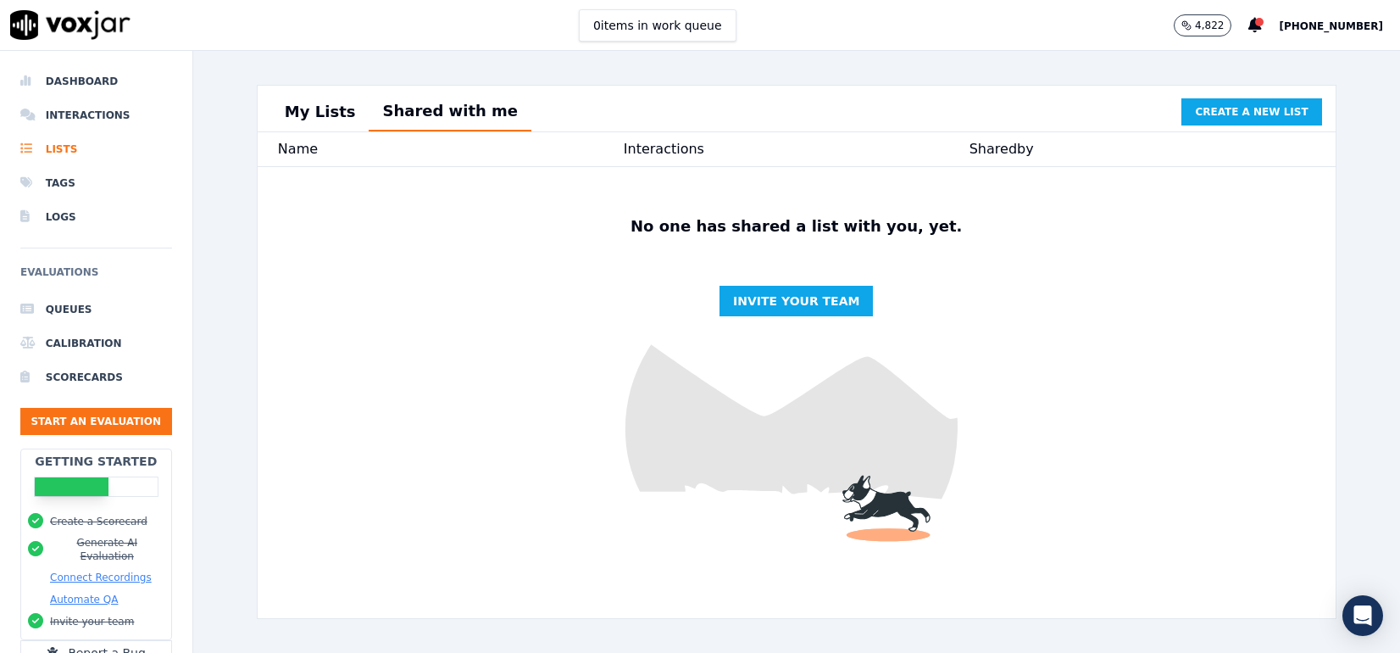
click at [301, 113] on button "My Lists" at bounding box center [320, 111] width 98 height 37
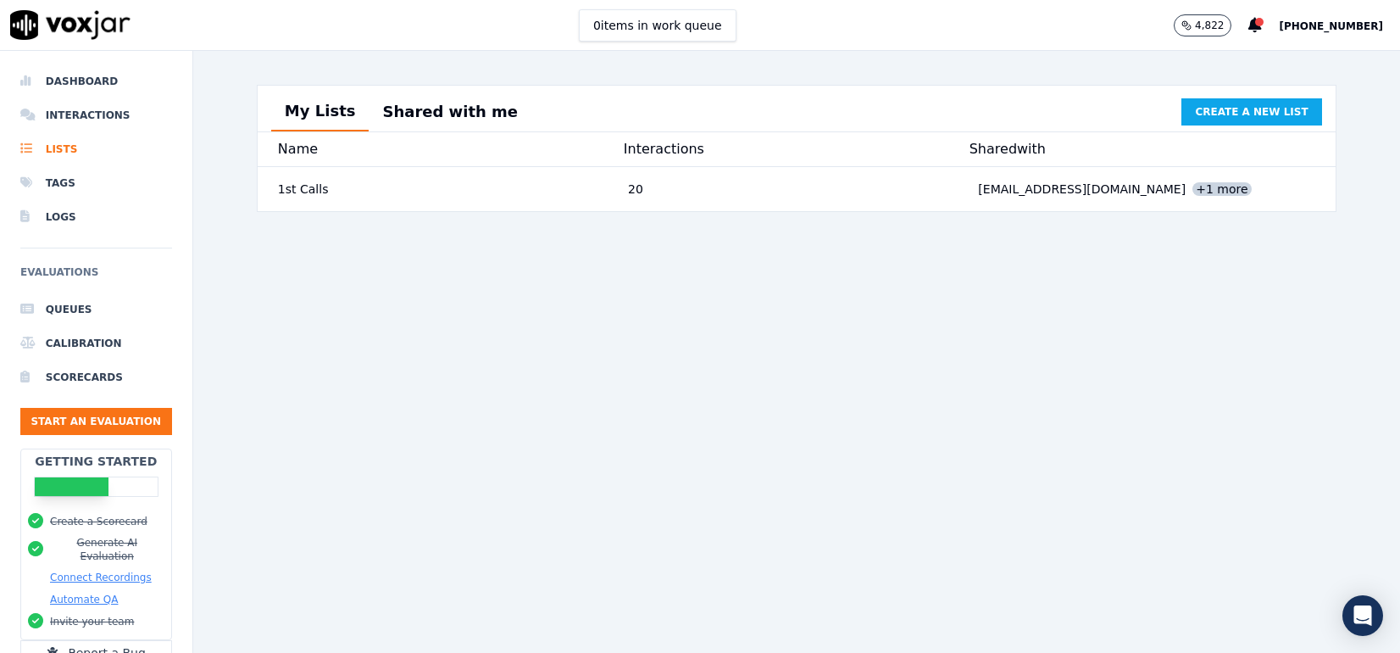
click at [397, 112] on button "Shared with me" at bounding box center [450, 111] width 163 height 37
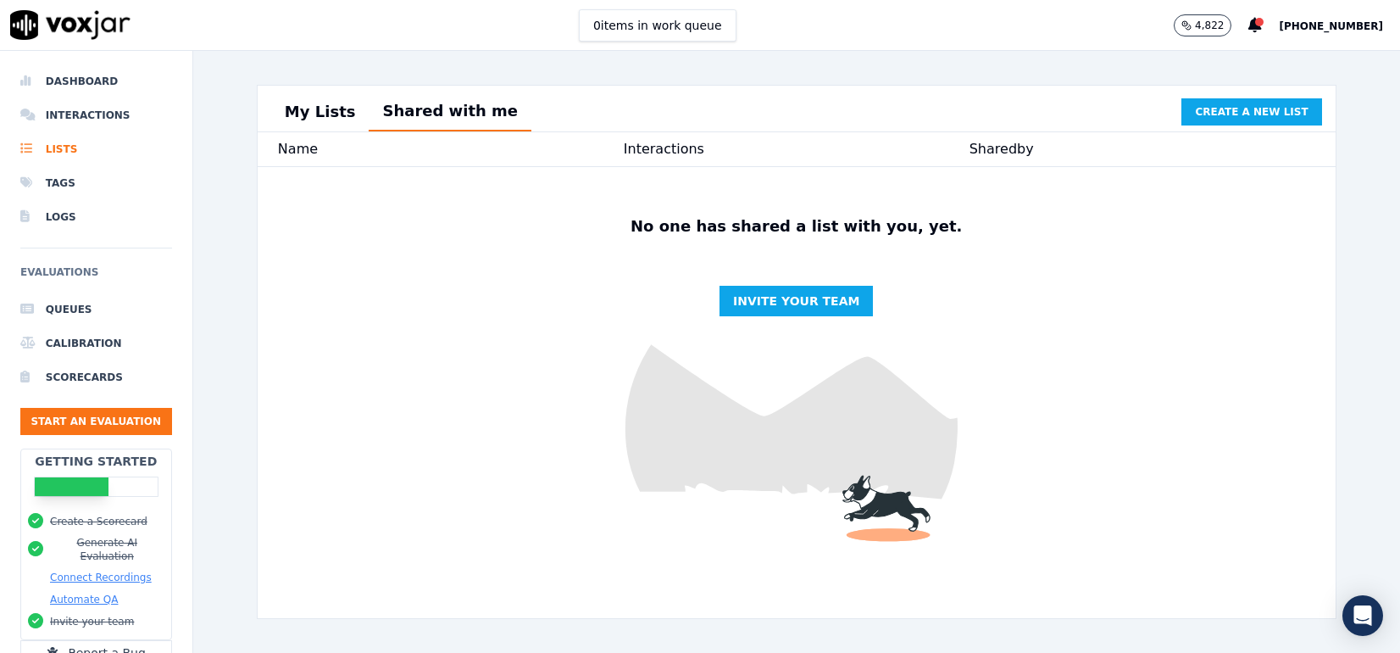
click at [297, 110] on button "My Lists" at bounding box center [320, 111] width 98 height 37
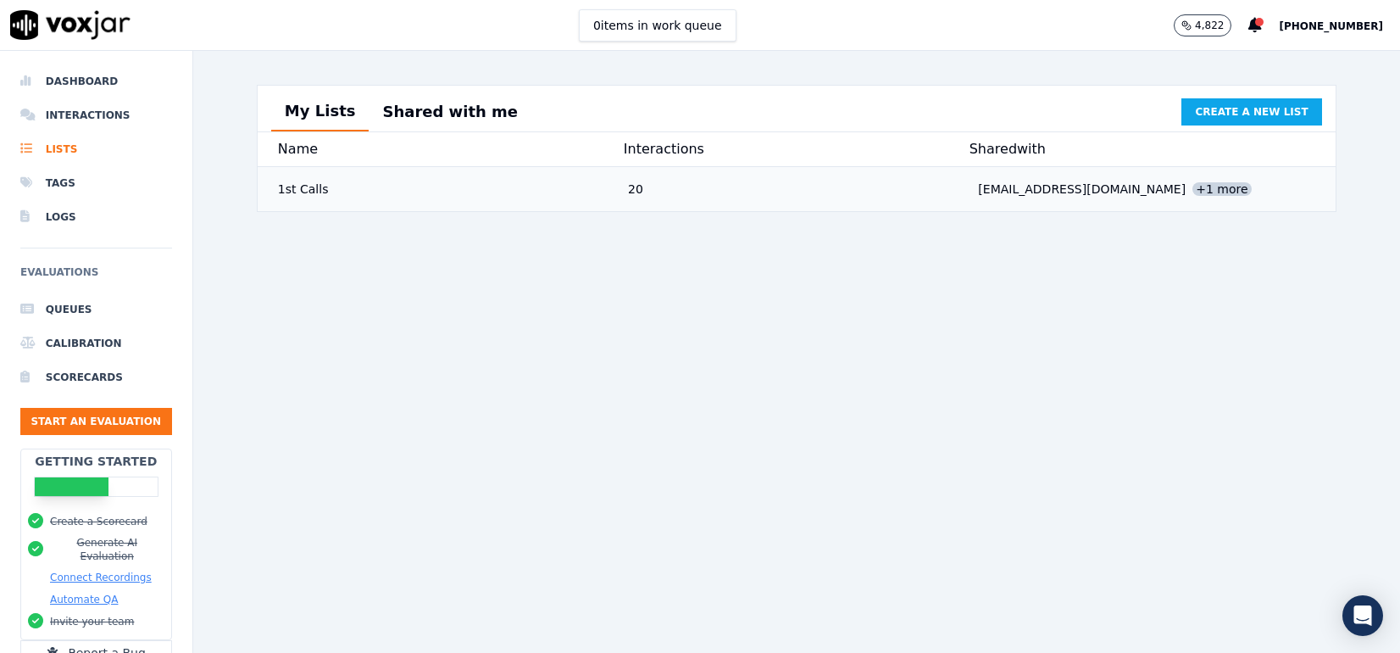
click at [305, 203] on div "1st Calls" at bounding box center [446, 189] width 350 height 31
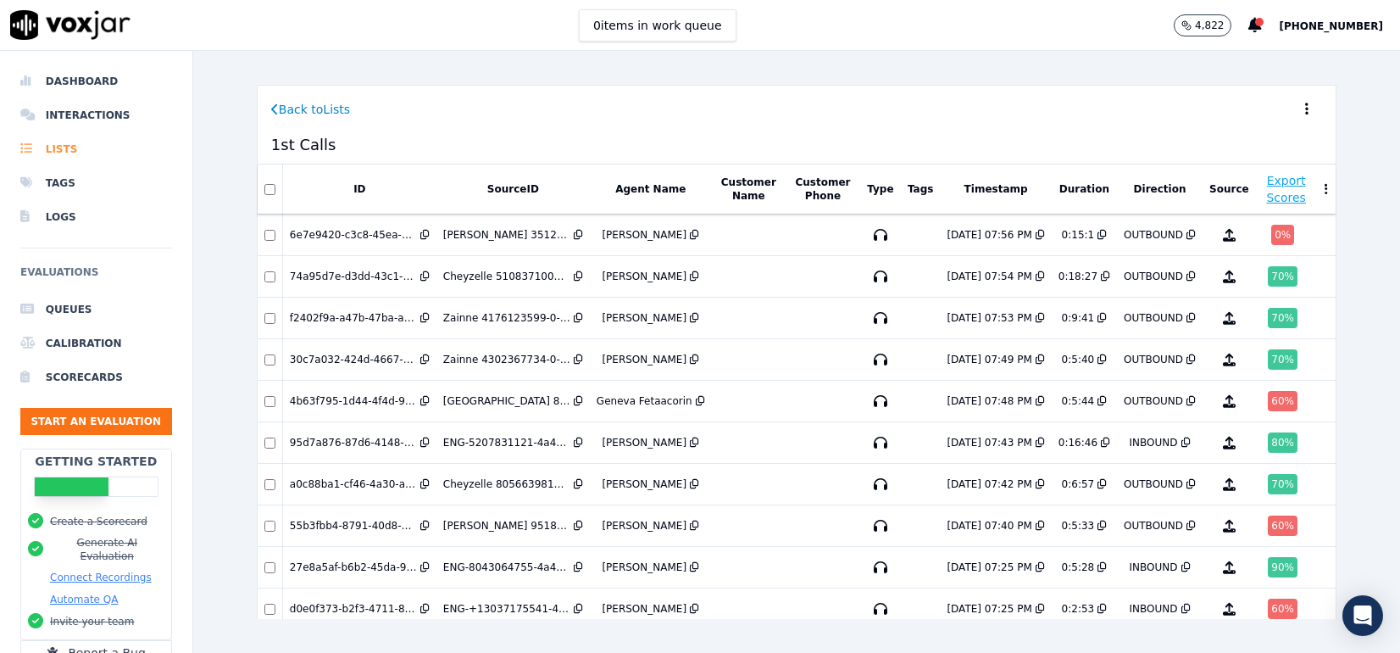
click at [63, 148] on li "Lists" at bounding box center [96, 149] width 152 height 34
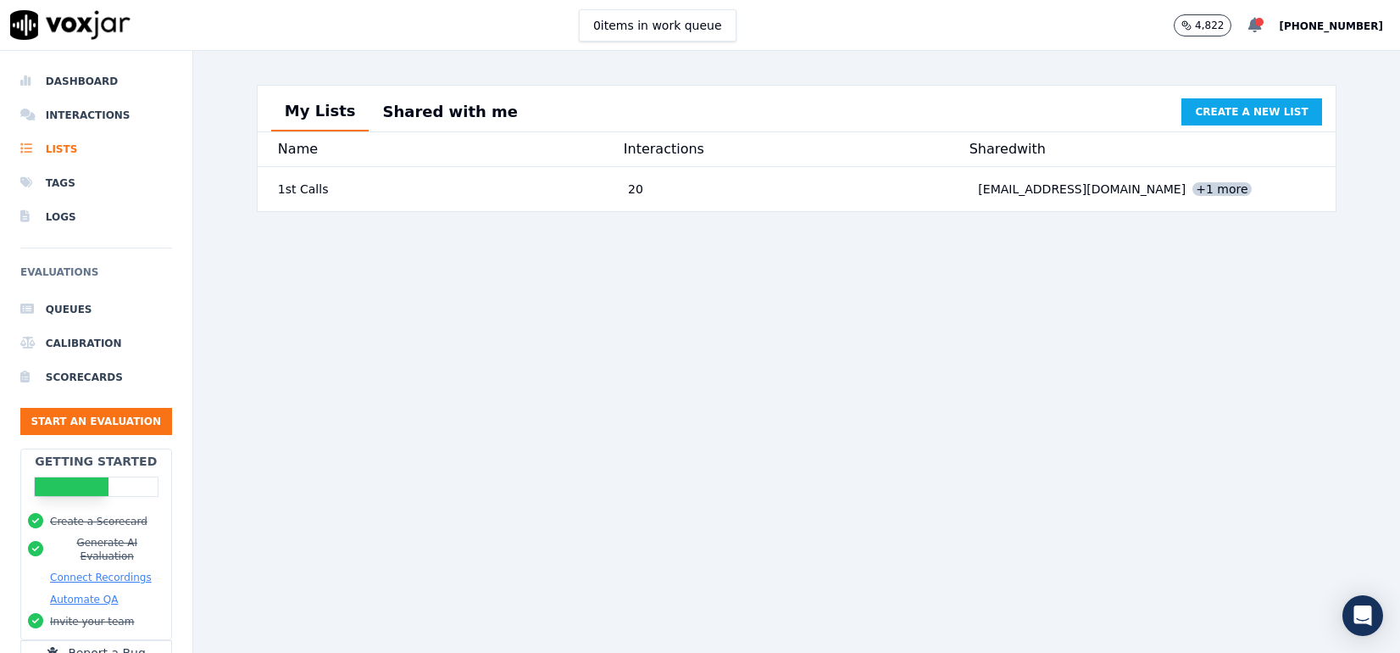
click at [1262, 27] on icon at bounding box center [1255, 25] width 14 height 15
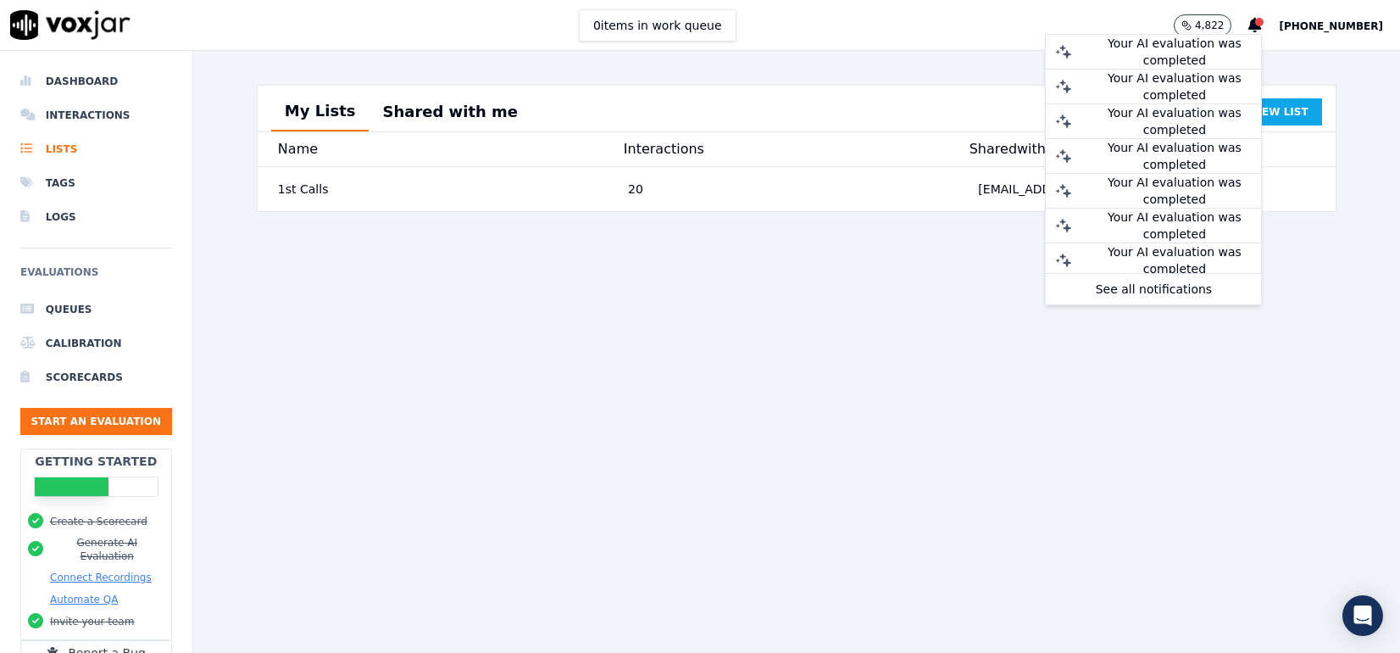
click at [1343, 31] on span "[PHONE_NUMBER]" at bounding box center [1331, 26] width 104 height 12
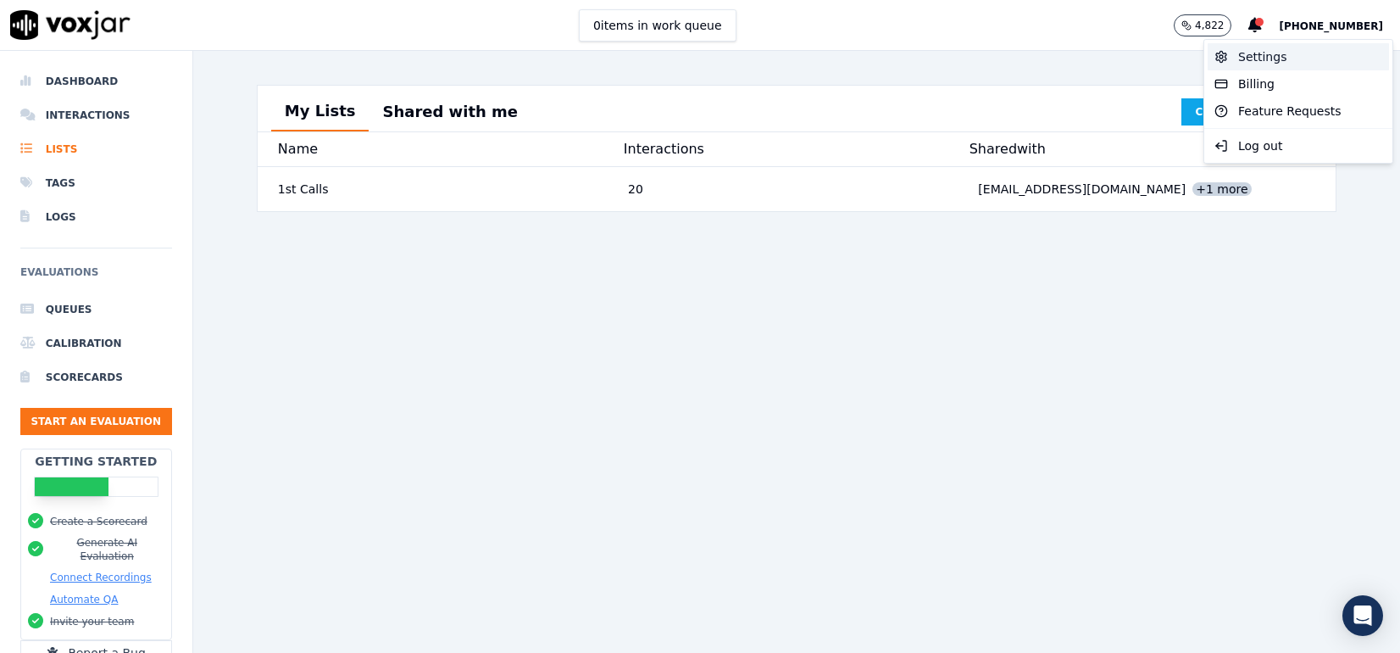
click at [1272, 58] on div "Settings" at bounding box center [1298, 56] width 181 height 27
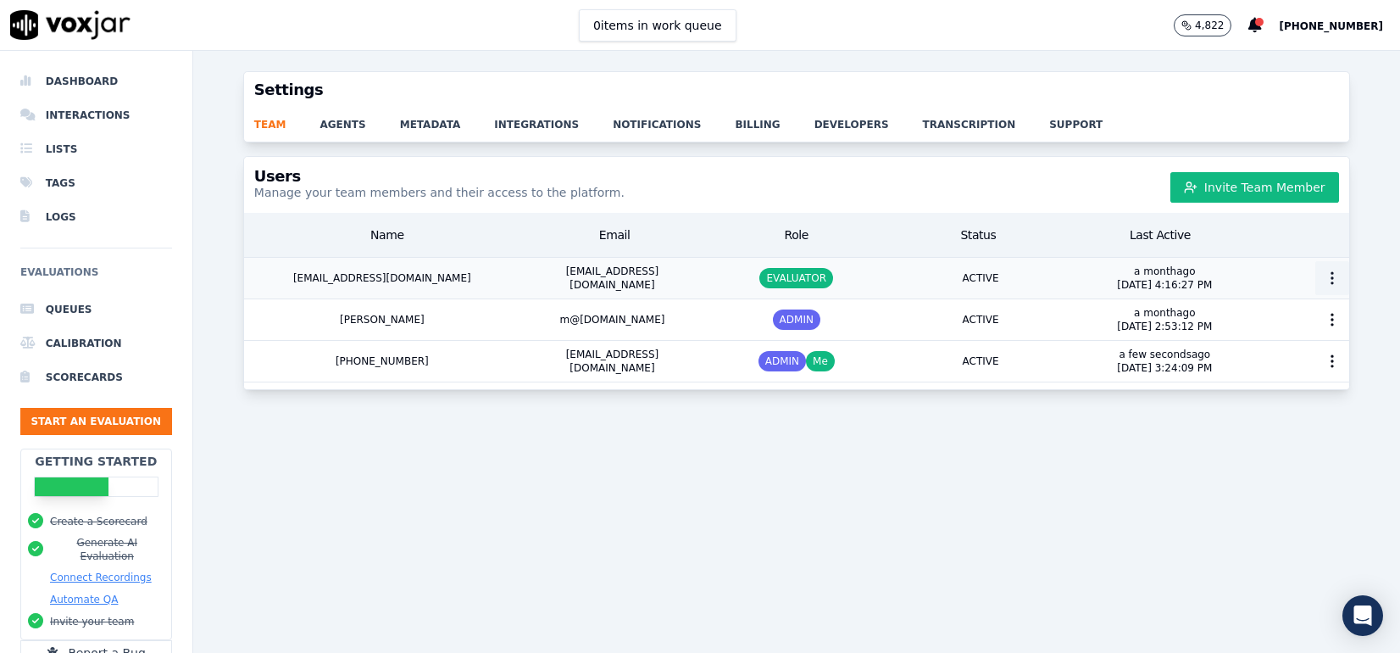
click at [1331, 277] on circle "button" at bounding box center [1332, 278] width 2 height 2
click at [1275, 384] on div "Edit User" at bounding box center [1298, 397] width 118 height 27
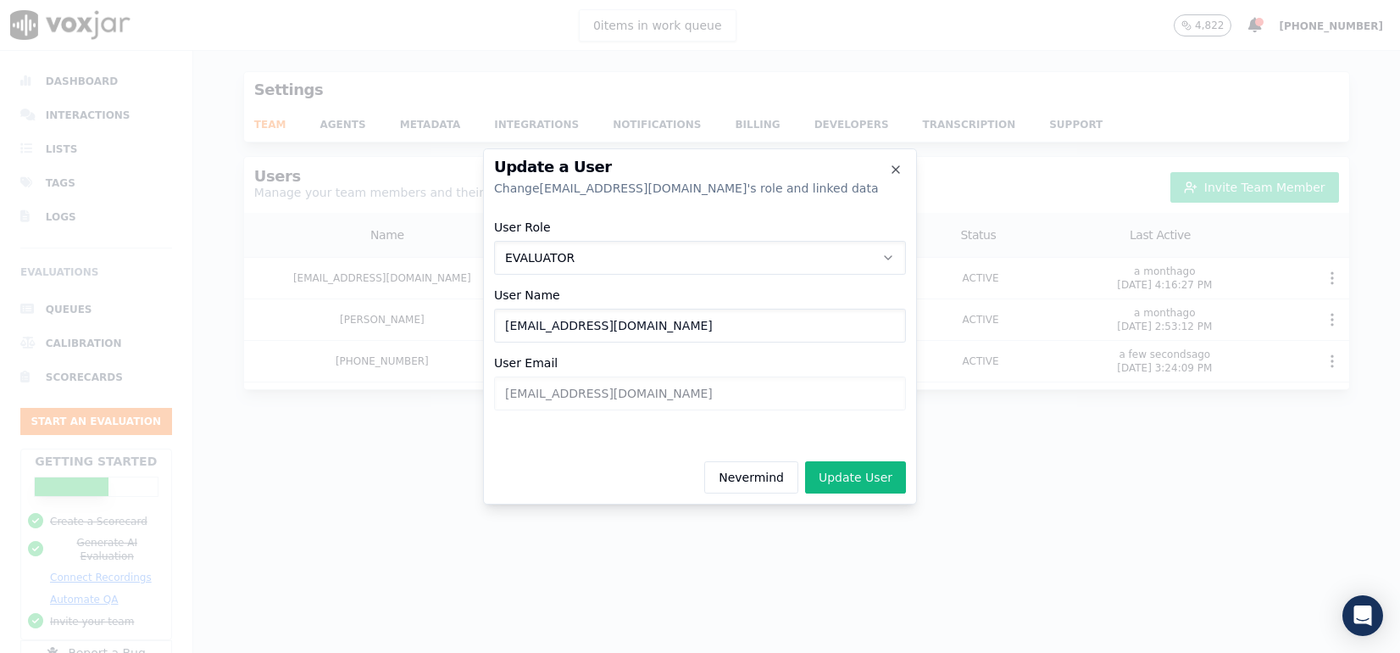
drag, startPoint x: 676, startPoint y: 332, endPoint x: 453, endPoint y: 315, distance: 223.5
click at [453, 652] on div "Update a User Change [EMAIL_ADDRESS][DOMAIN_NAME] 's role and linked data User …" at bounding box center [700, 653] width 1400 height 0
type input "[PERSON_NAME]"
click at [854, 483] on button "Update User" at bounding box center [855, 477] width 101 height 32
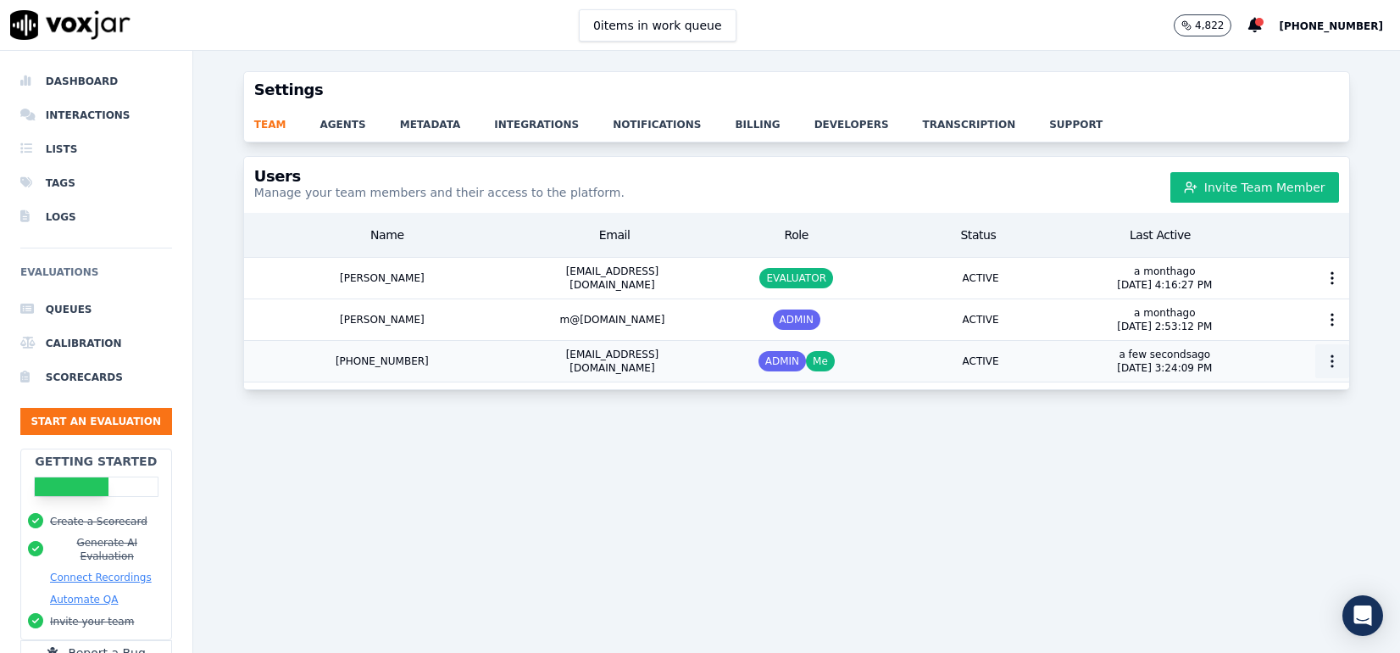
click at [1331, 360] on circle "button" at bounding box center [1332, 361] width 2 height 2
click at [1281, 467] on div "Edit User" at bounding box center [1298, 480] width 118 height 27
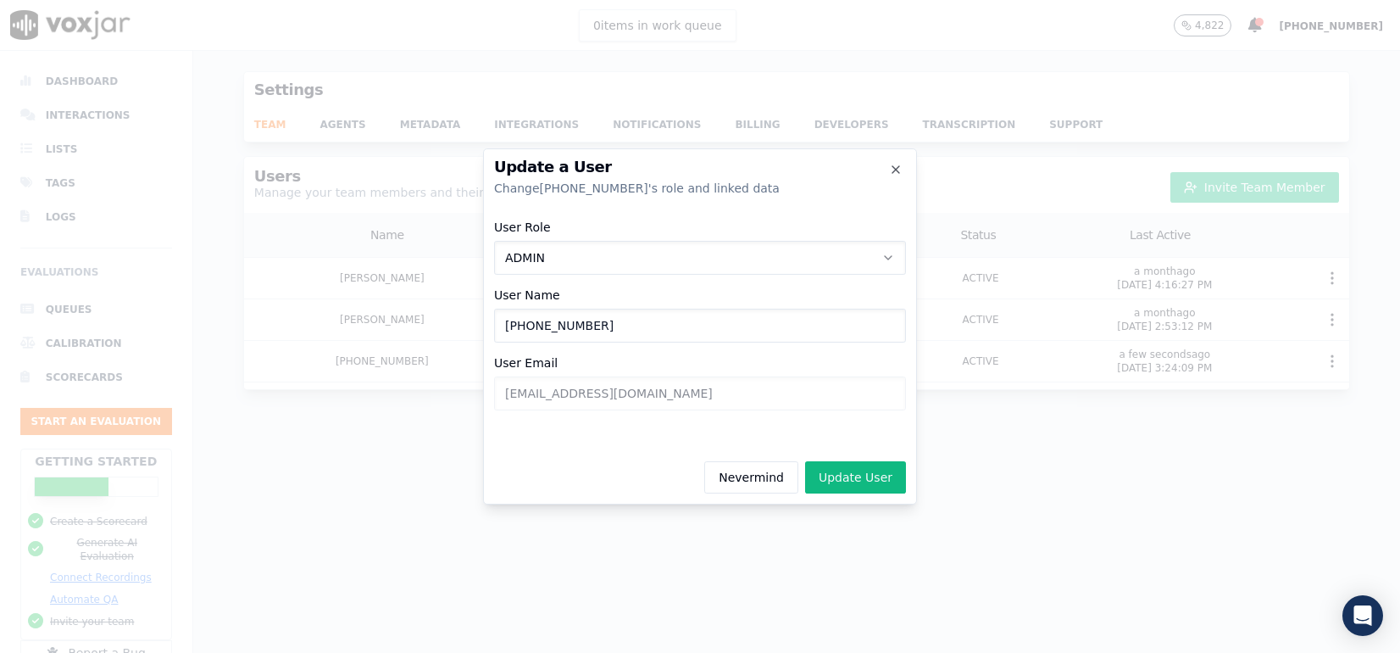
drag, startPoint x: 538, startPoint y: 323, endPoint x: 474, endPoint y: 320, distance: 64.5
click at [474, 652] on div "Update a User Change [PHONE_NUMBER] 's role and linked data User Role ADMIN Use…" at bounding box center [700, 653] width 1400 height 0
type input "[PERSON_NAME]"
click at [854, 480] on button "Update User" at bounding box center [855, 477] width 101 height 32
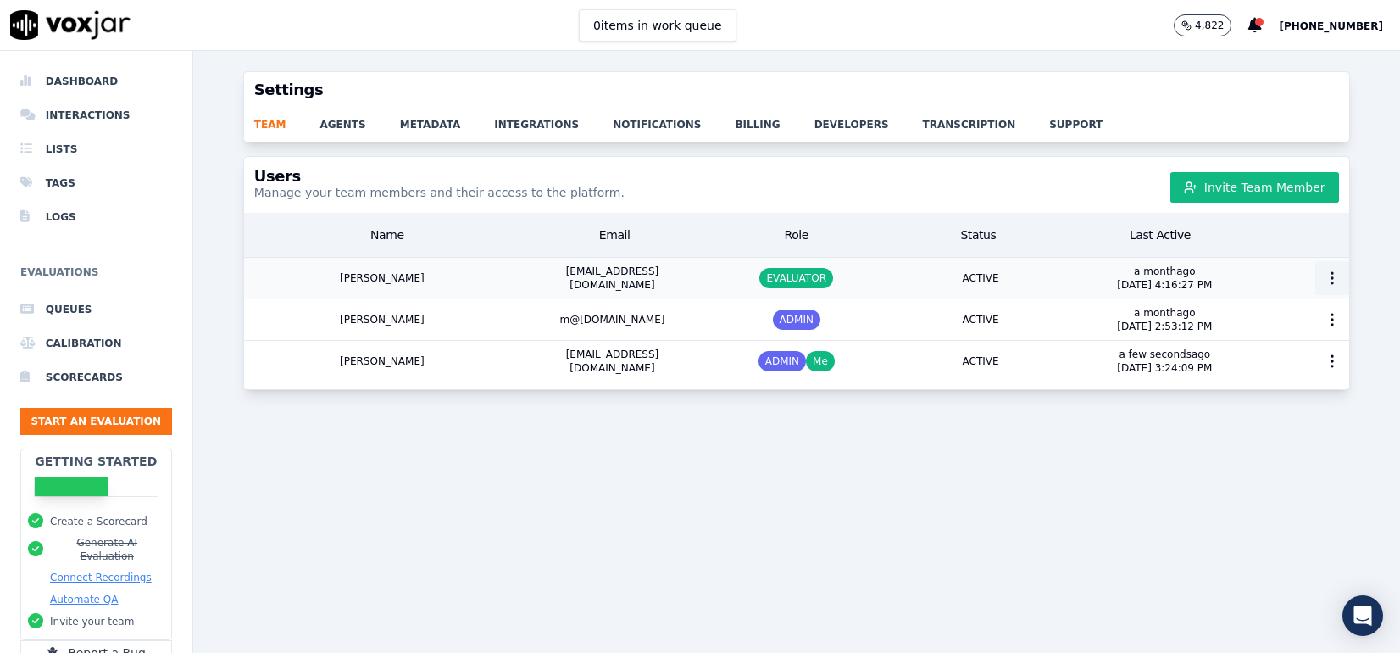
click at [1331, 279] on circle "button" at bounding box center [1332, 278] width 2 height 2
drag, startPoint x: 1278, startPoint y: 367, endPoint x: 1276, endPoint y: 341, distance: 26.3
click at [1276, 341] on div "Activity Logs Edit User Change Password Delete User" at bounding box center [1298, 357] width 118 height 108
click at [1277, 384] on div "Edit User" at bounding box center [1298, 397] width 118 height 27
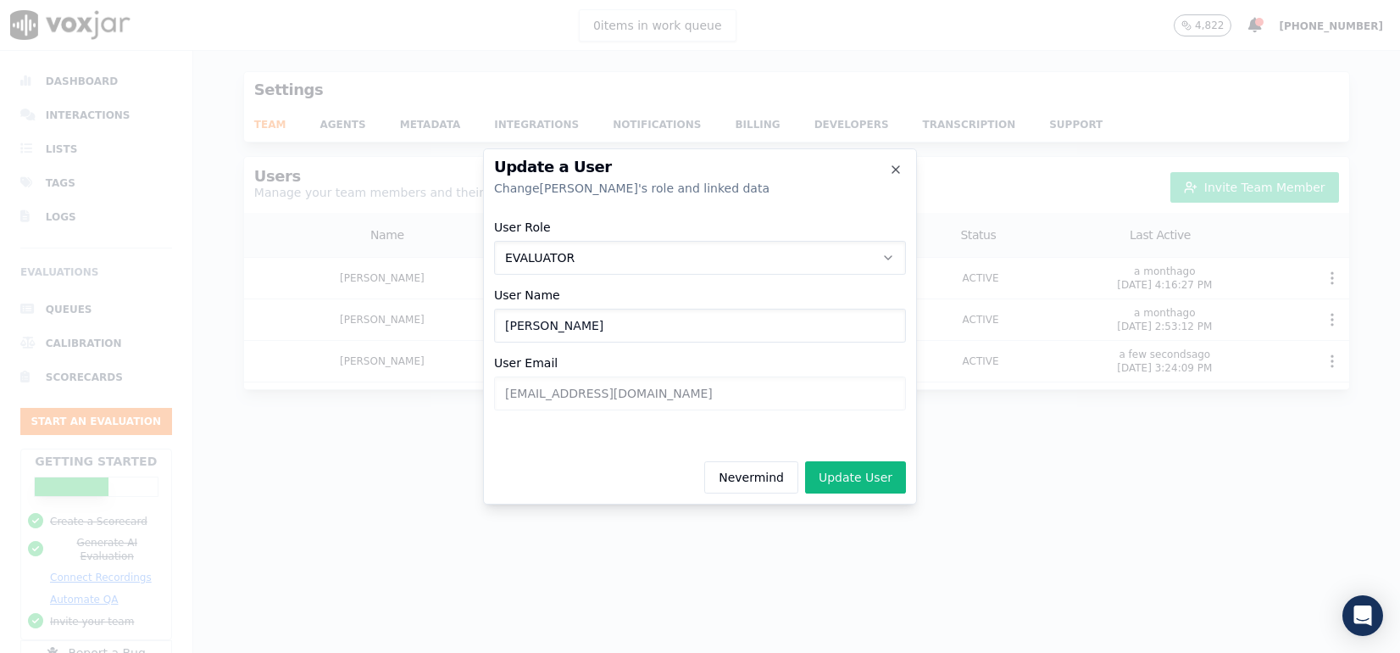
click at [570, 259] on span "EVALUATOR" at bounding box center [539, 257] width 69 height 17
click at [560, 300] on div "ADMIN" at bounding box center [700, 302] width 390 height 27
click at [861, 491] on button "Update User" at bounding box center [855, 477] width 101 height 32
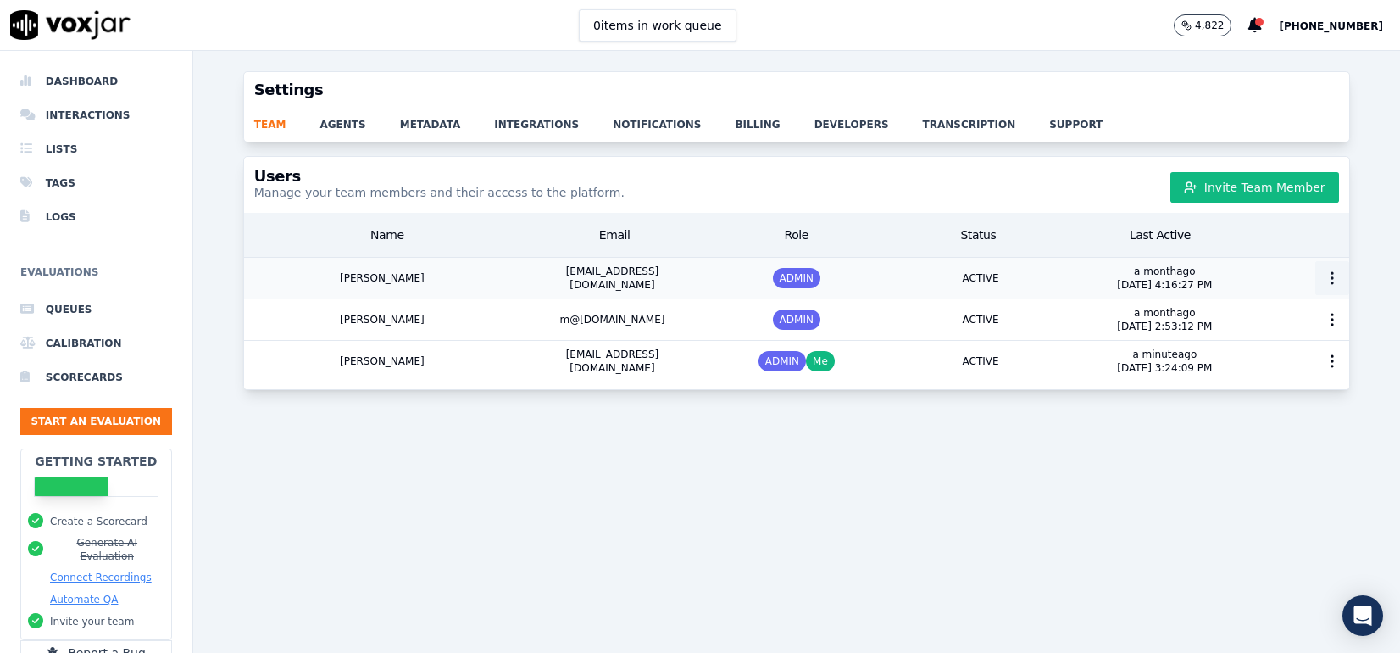
click at [1324, 275] on icon "button" at bounding box center [1332, 278] width 17 height 17
click at [1271, 369] on div "Change Password" at bounding box center [1298, 370] width 118 height 27
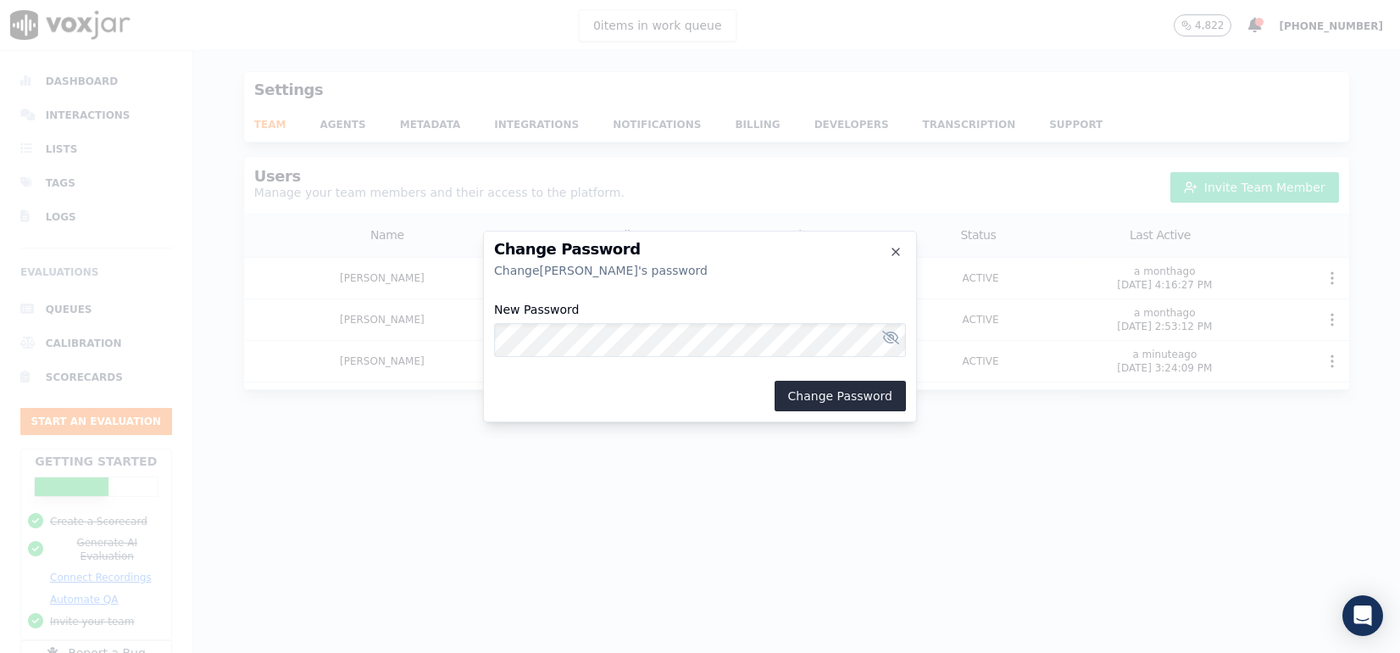
click at [983, 198] on div at bounding box center [700, 326] width 1400 height 653
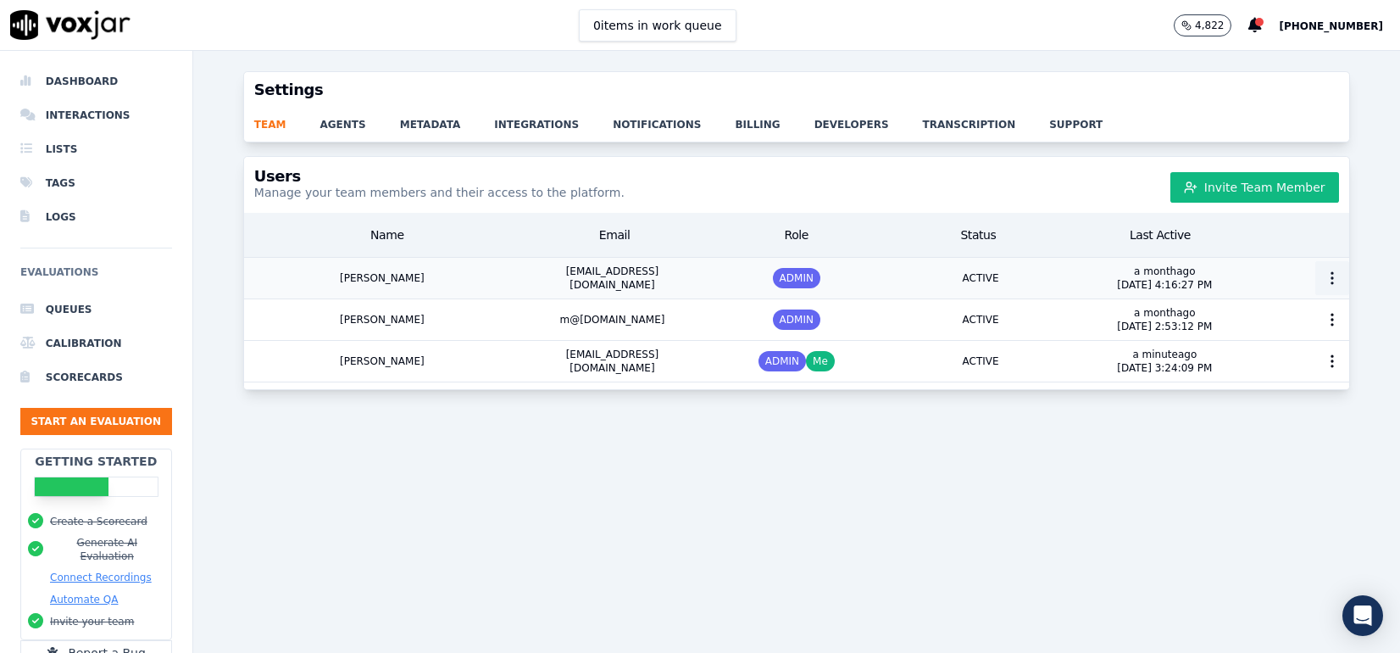
click at [1324, 281] on icon "button" at bounding box center [1332, 278] width 17 height 17
click at [1257, 258] on div at bounding box center [1303, 278] width 92 height 41
click at [86, 118] on li "Interactions" at bounding box center [96, 115] width 152 height 34
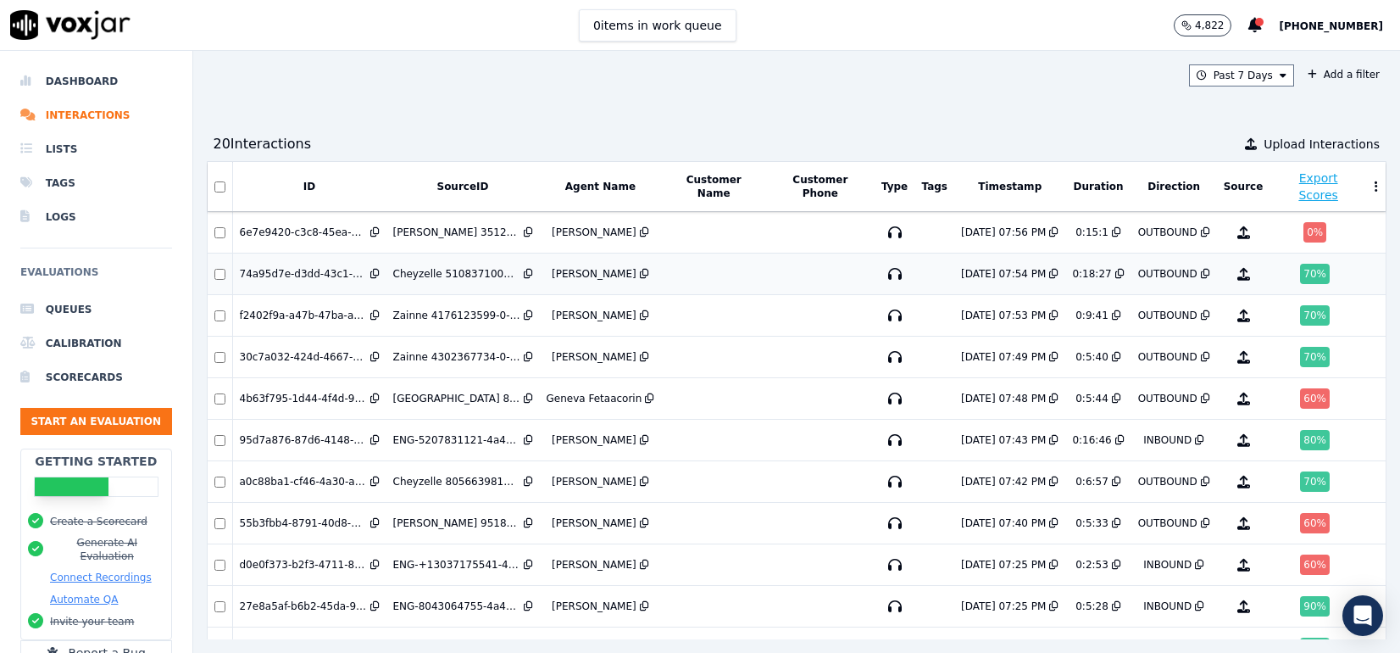
click at [1300, 275] on div "70 %" at bounding box center [1315, 274] width 30 height 20
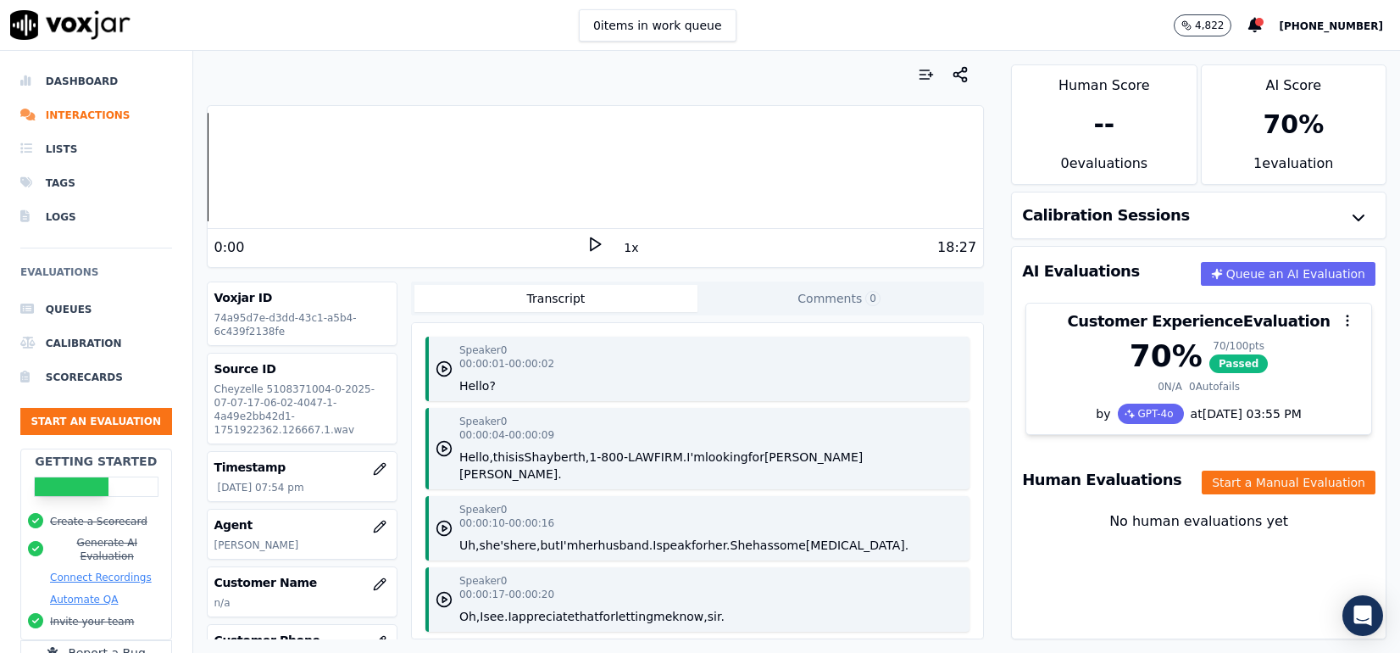
click at [564, 303] on button "Transcript" at bounding box center [555, 298] width 283 height 27
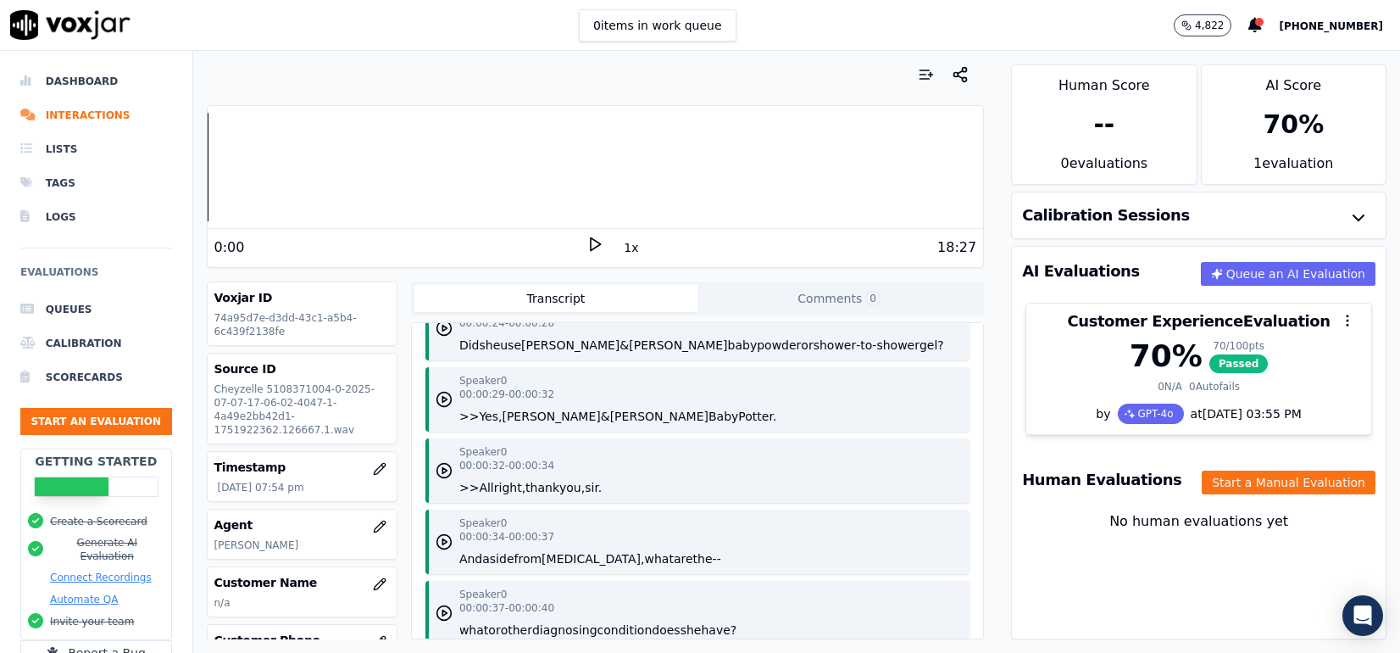
scroll to position [441, 0]
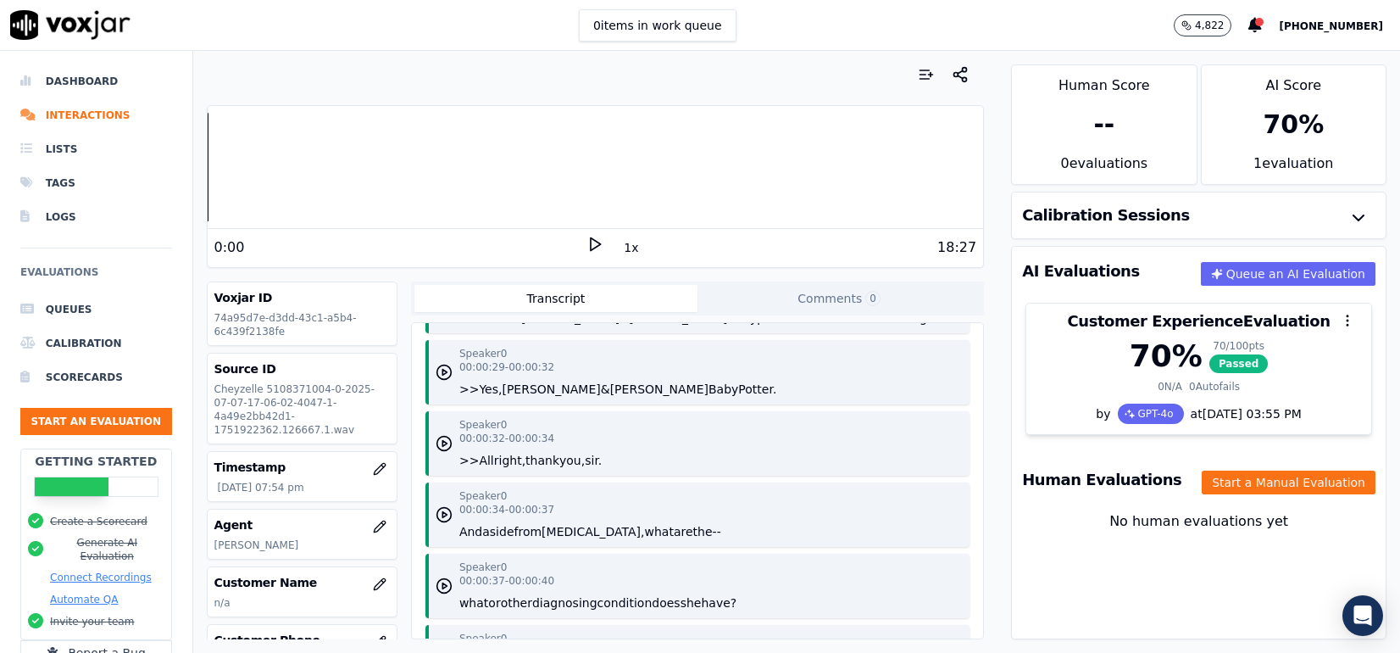
click at [507, 381] on button "Johnson" at bounding box center [551, 389] width 98 height 17
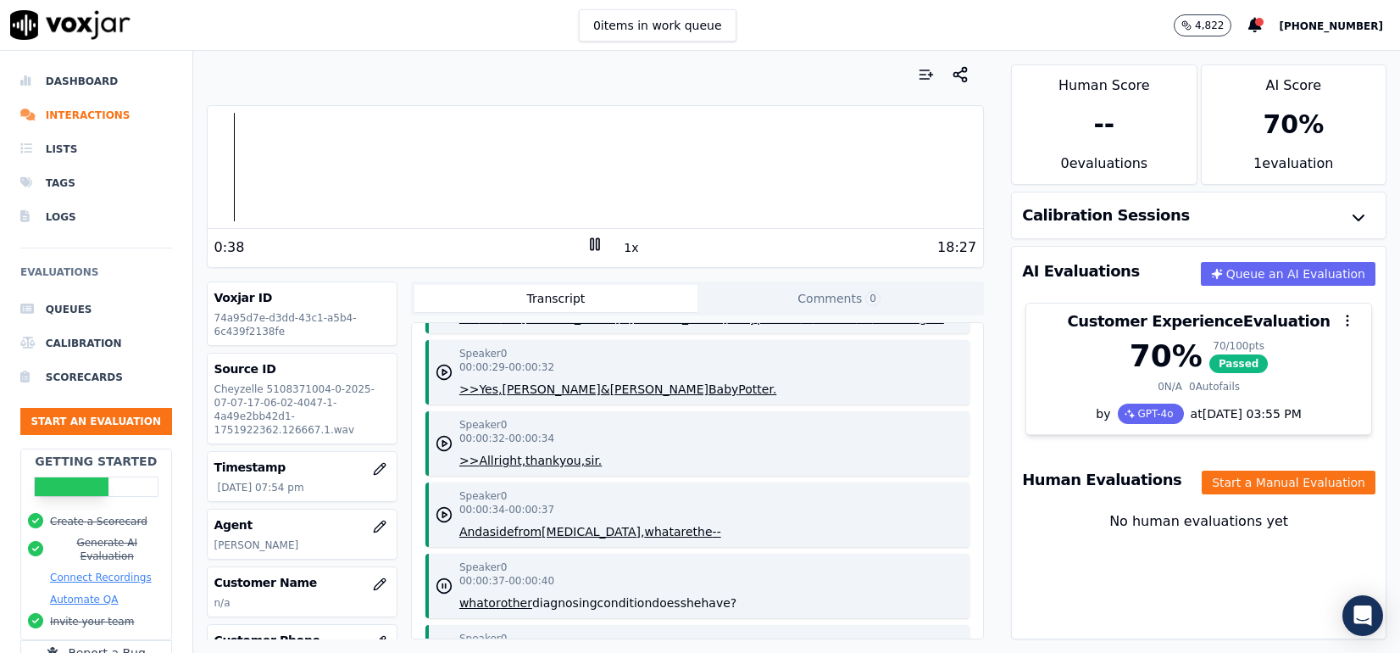
click at [586, 245] on icon at bounding box center [594, 244] width 17 height 17
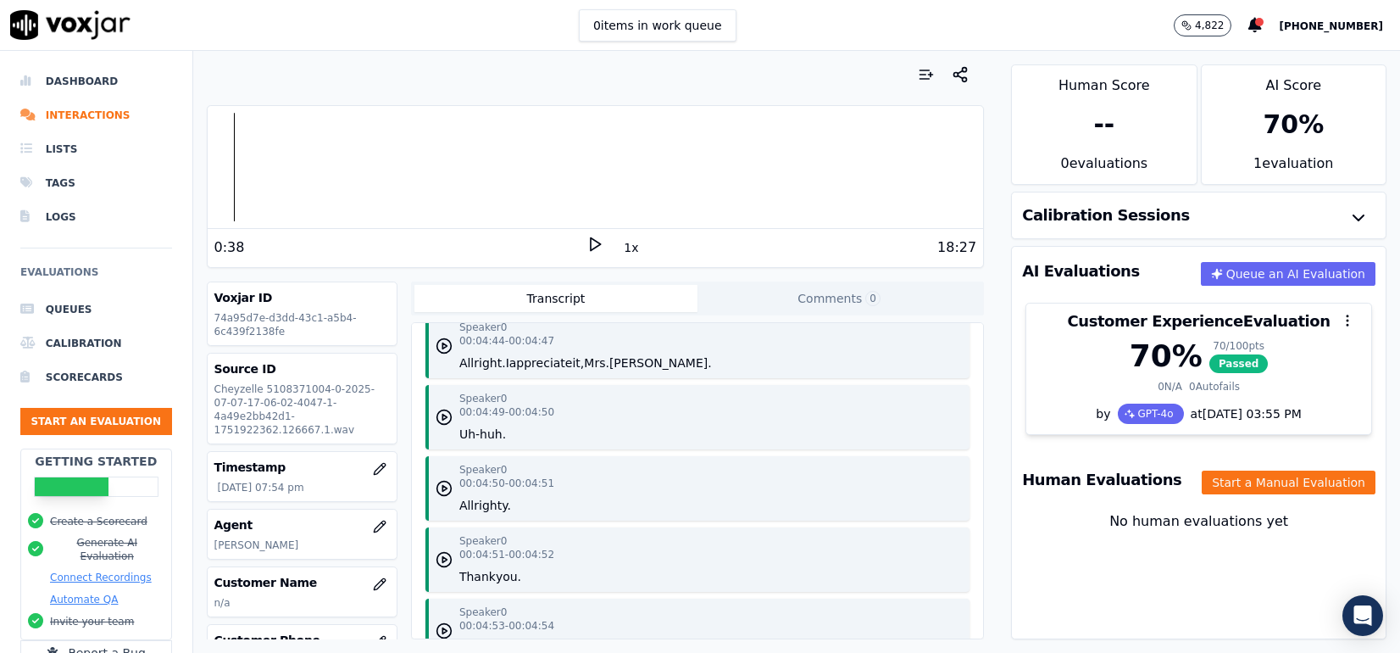
scroll to position [4062, 0]
click at [997, 88] on div "Human Score -- 0 evaluation s AI Score 70 % 1 evaluation Calibration Sessions A…" at bounding box center [1198, 352] width 403 height 602
click at [1262, 28] on icon at bounding box center [1255, 25] width 14 height 15
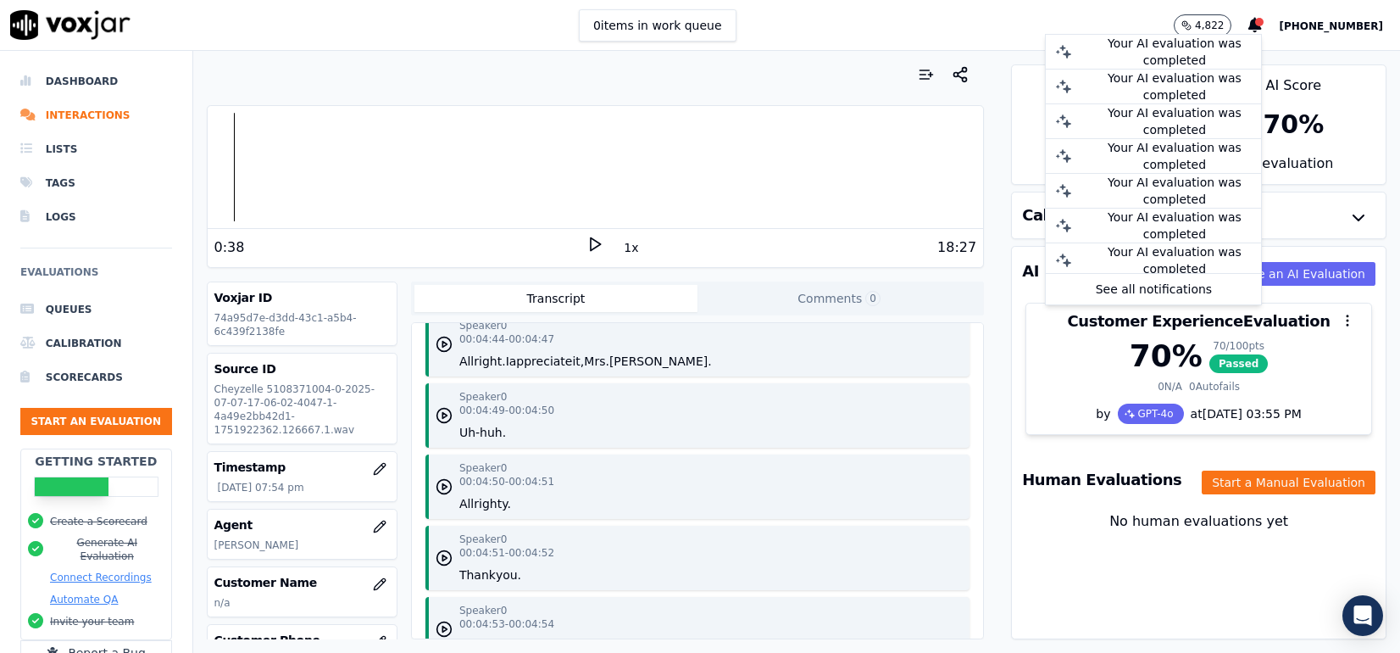
click at [997, 130] on div "Human Score -- 0 evaluation s AI Score 70 % 1 evaluation Calibration Sessions A…" at bounding box center [1198, 352] width 403 height 602
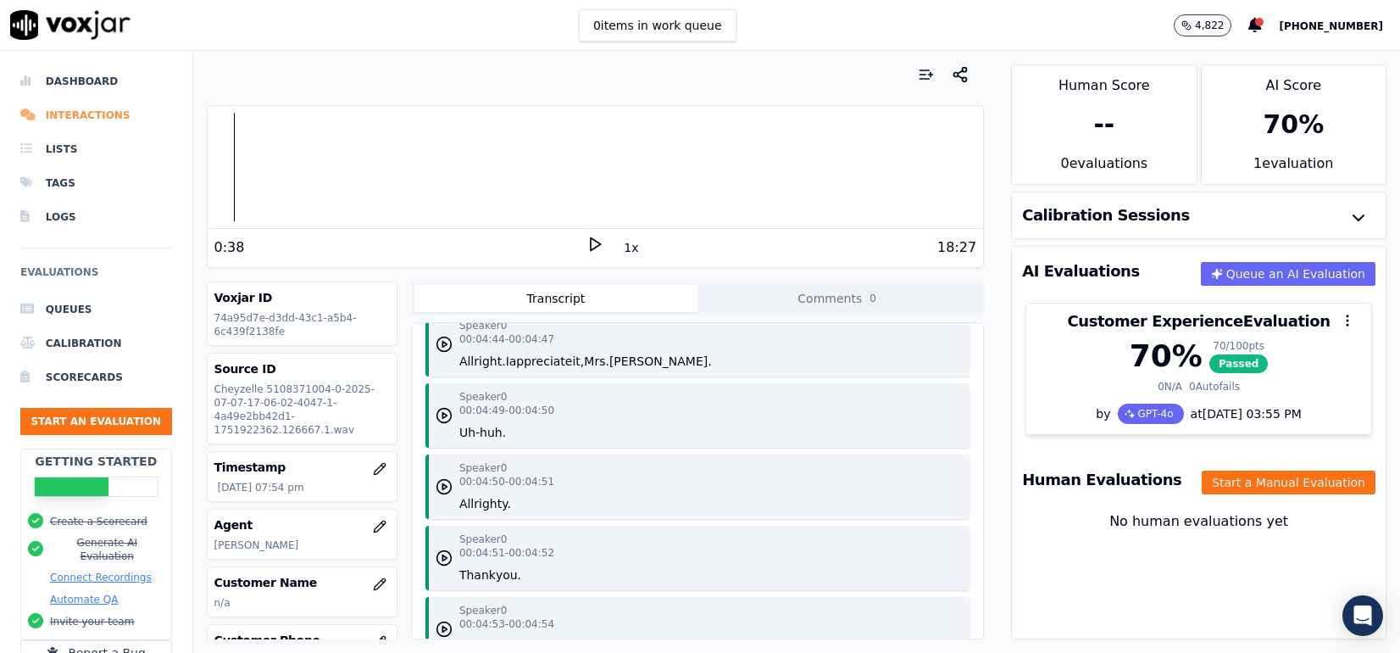
click at [106, 112] on li "Interactions" at bounding box center [96, 115] width 152 height 34
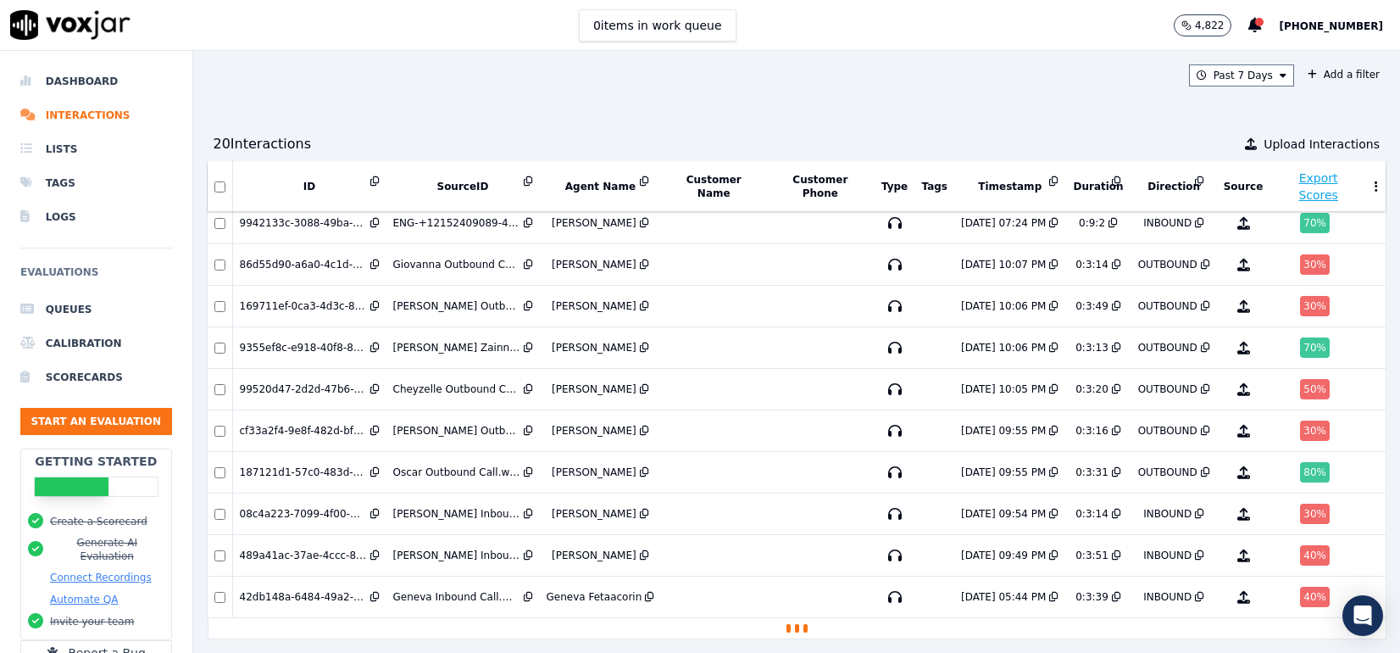
scroll to position [442, 0]
